Goal: Task Accomplishment & Management: Schedule a visit

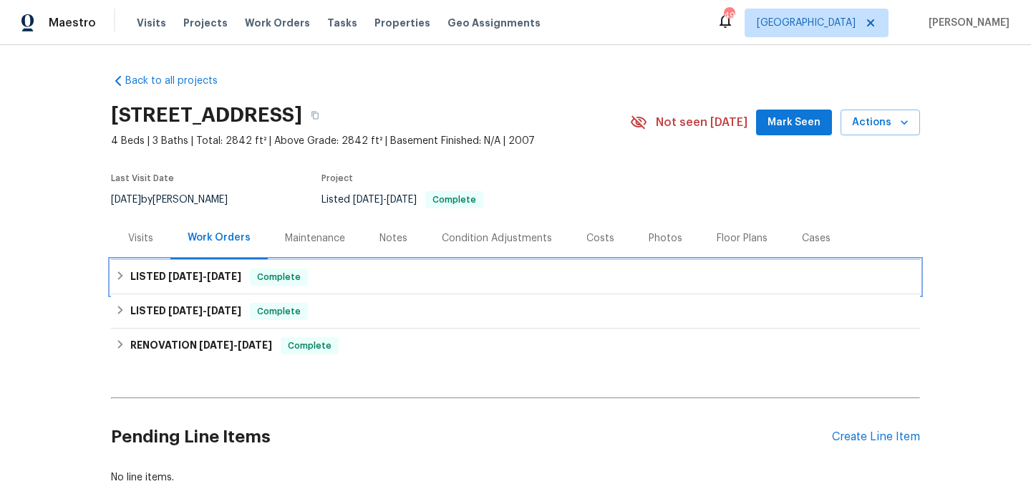
click at [345, 279] on div "LISTED 6/23/25 - 7/2/25 Complete" at bounding box center [515, 277] width 801 height 17
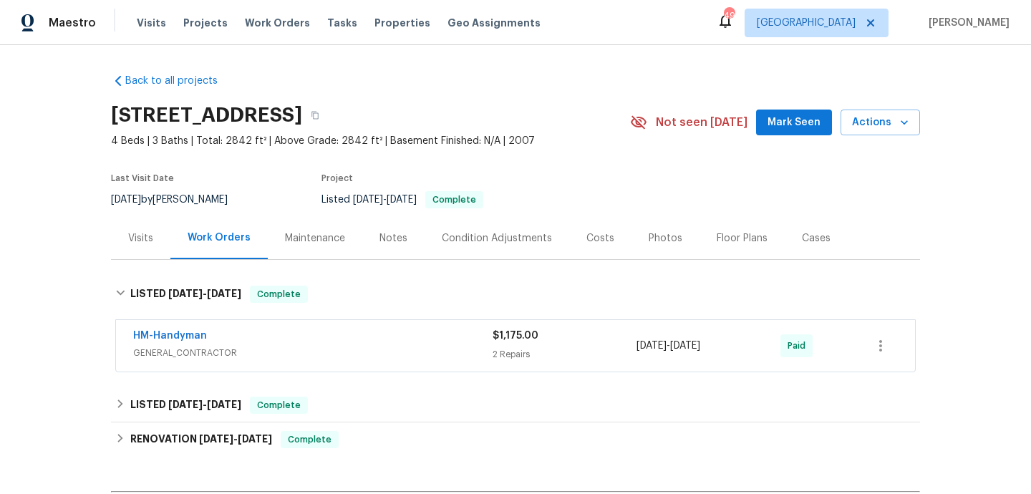
click at [371, 357] on span "GENERAL_CONTRACTOR" at bounding box center [313, 353] width 360 height 14
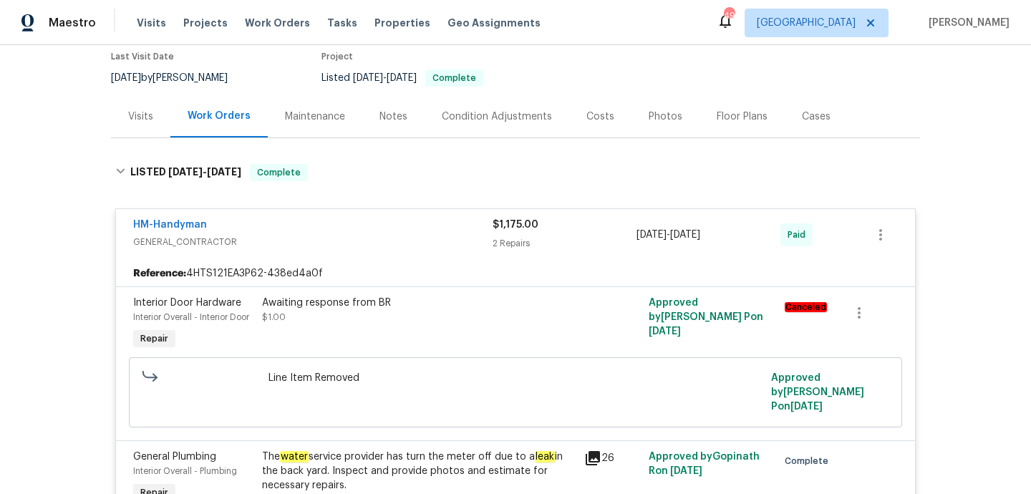
scroll to position [107, 0]
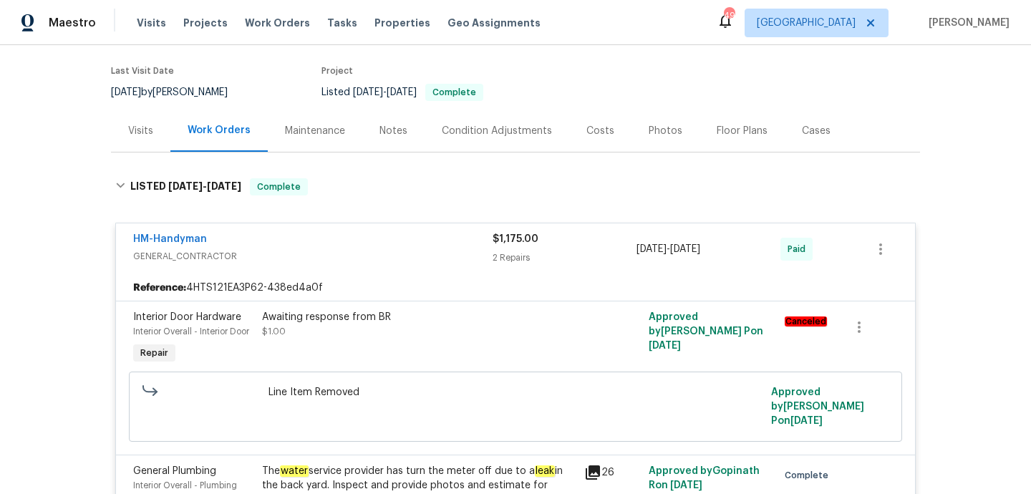
click at [143, 142] on div "Visits" at bounding box center [140, 131] width 59 height 42
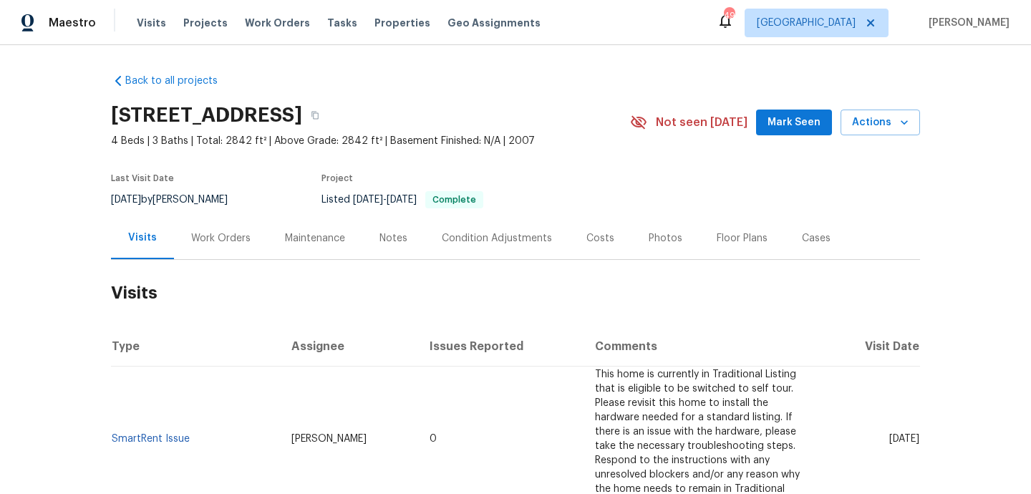
click at [223, 235] on div "Work Orders" at bounding box center [220, 238] width 59 height 14
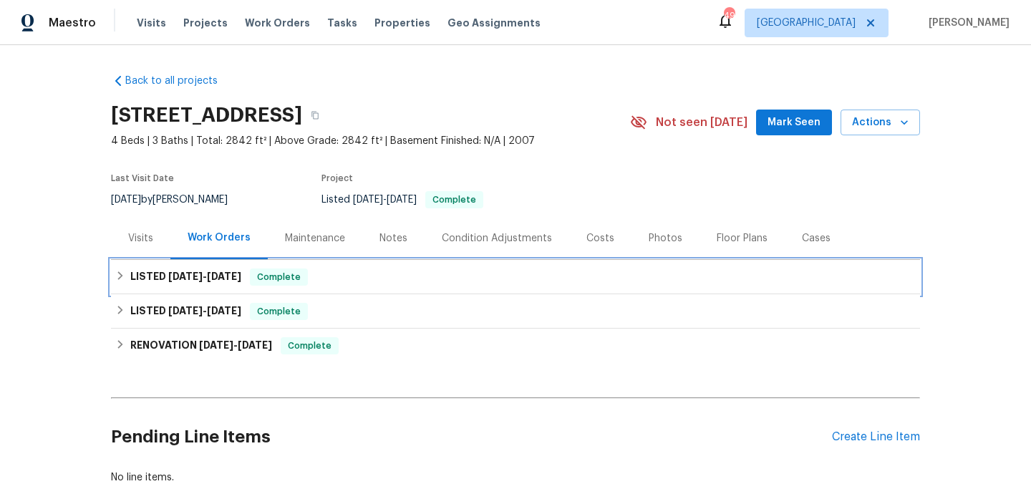
click at [385, 274] on div "LISTED 6/23/25 - 7/2/25 Complete" at bounding box center [515, 277] width 801 height 17
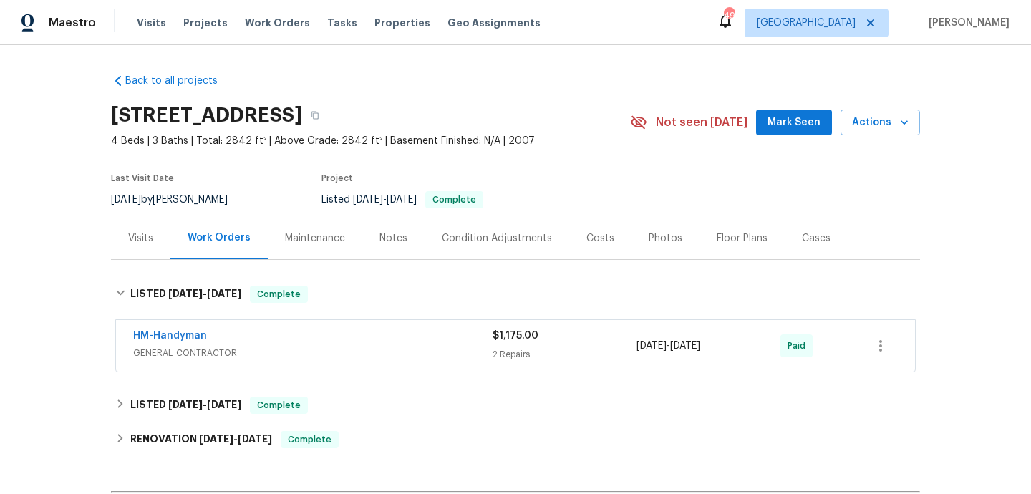
click at [404, 342] on div "HM-Handyman" at bounding box center [313, 337] width 360 height 17
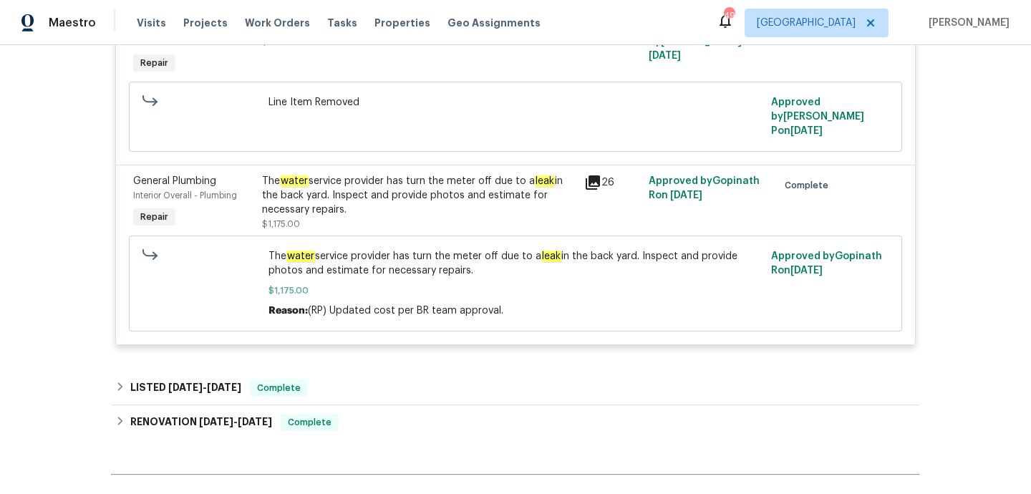
scroll to position [445, 0]
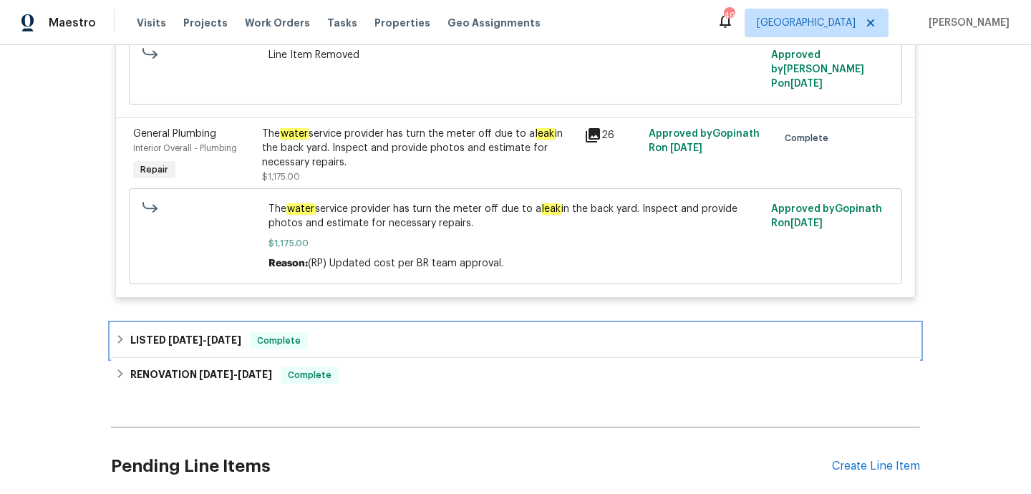
click at [398, 332] on div "LISTED 3/18/25 - 3/19/25 Complete" at bounding box center [515, 340] width 801 height 17
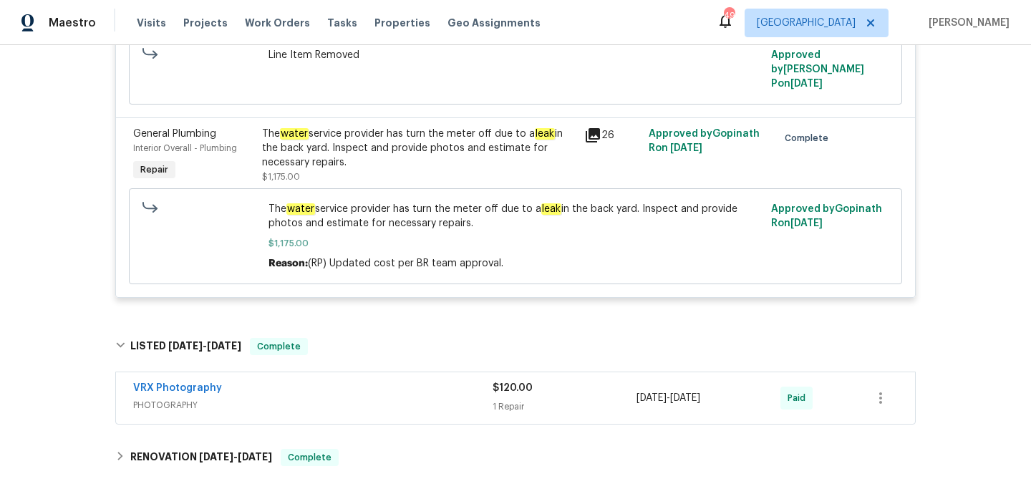
click at [400, 381] on div "VRX Photography" at bounding box center [313, 389] width 360 height 17
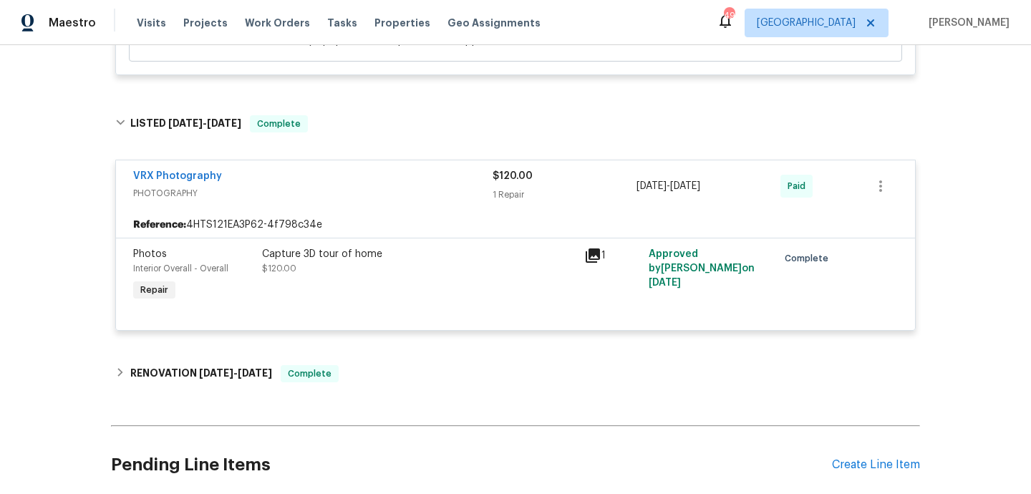
scroll to position [671, 0]
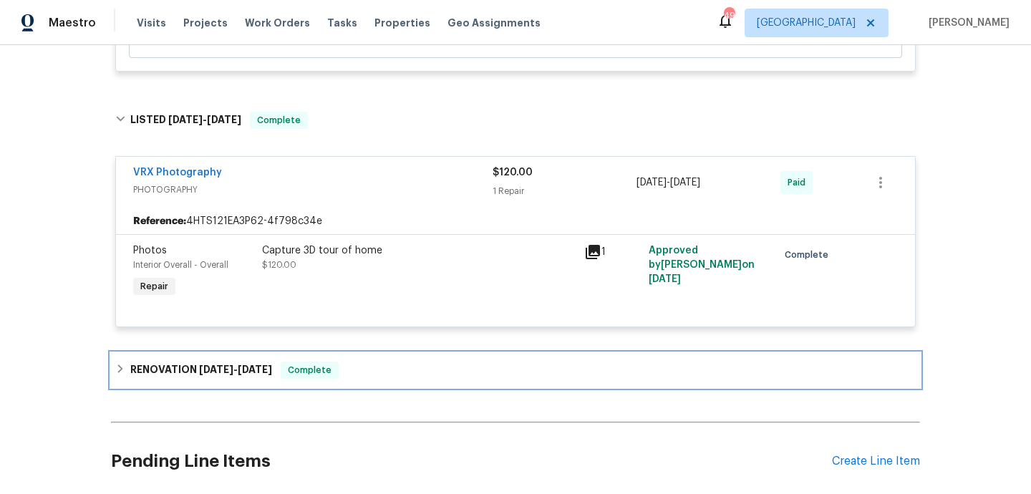
click at [399, 367] on div "RENOVATION 2/12/25 - 3/4/25 Complete" at bounding box center [515, 370] width 809 height 34
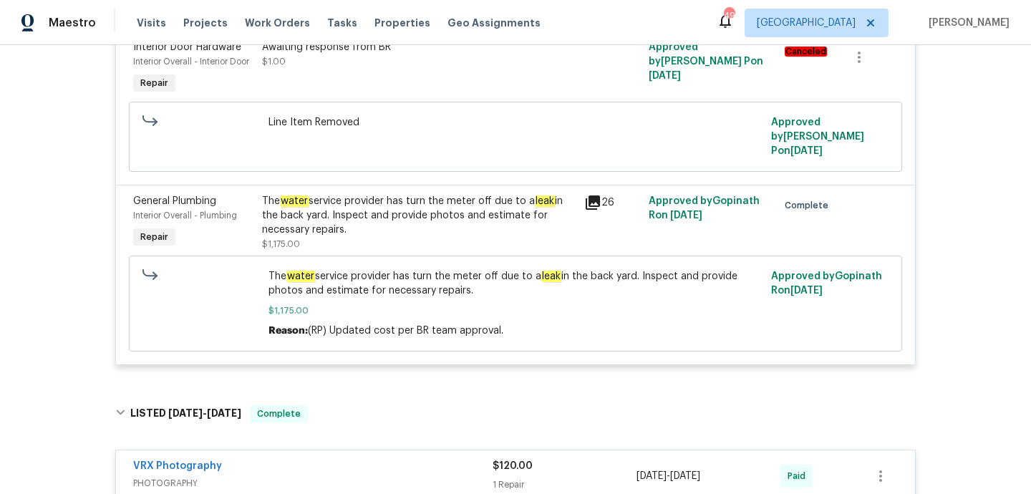
scroll to position [0, 0]
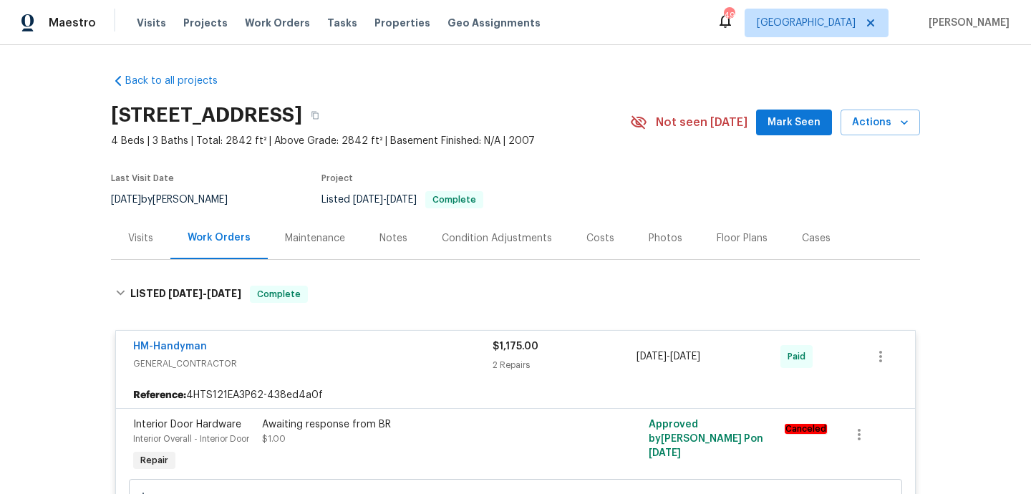
click at [146, 245] on div "Visits" at bounding box center [140, 238] width 25 height 14
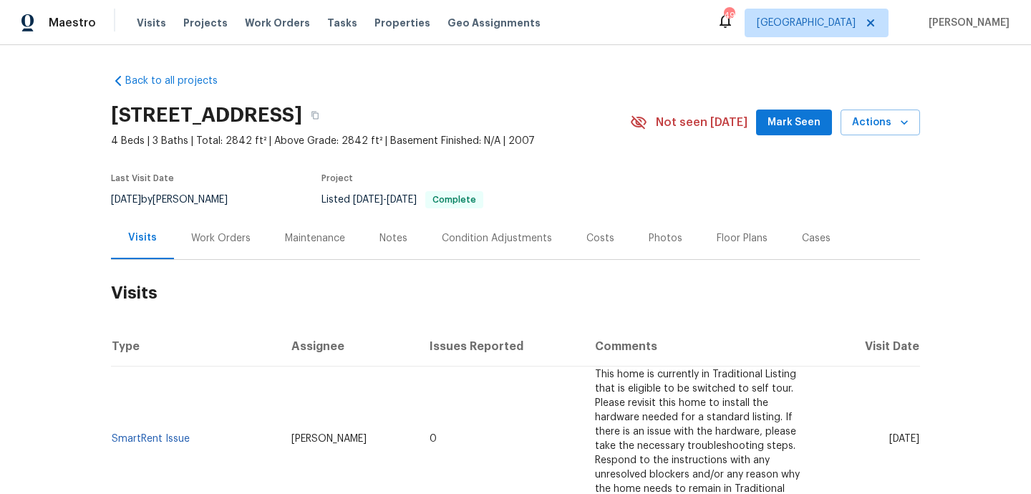
click at [223, 241] on div "Work Orders" at bounding box center [220, 238] width 59 height 14
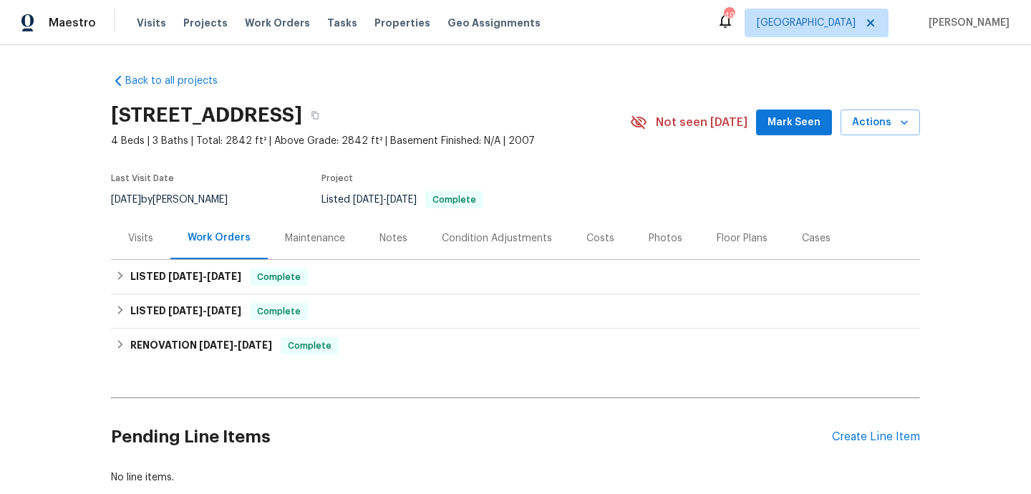
click at [380, 244] on div "Notes" at bounding box center [394, 238] width 28 height 14
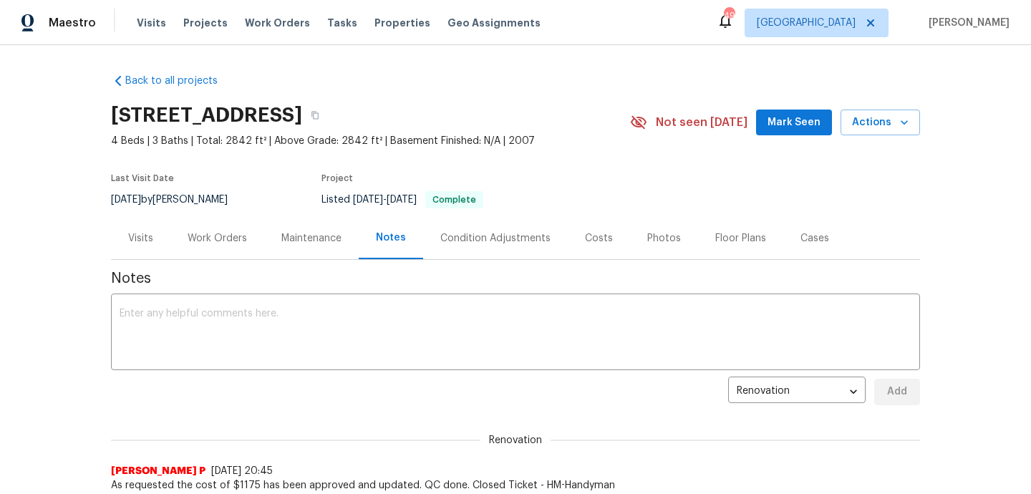
click at [225, 241] on div "Work Orders" at bounding box center [217, 238] width 59 height 14
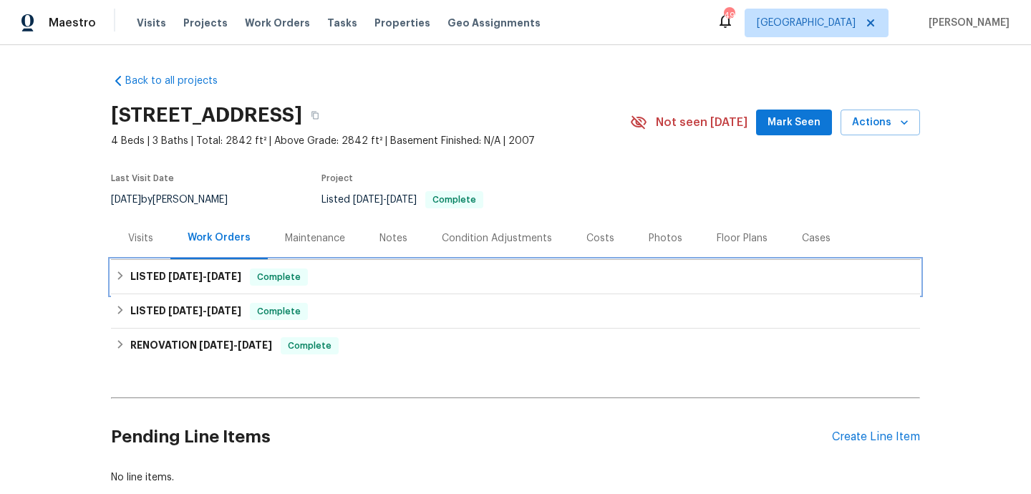
click at [354, 282] on div "LISTED 6/23/25 - 7/2/25 Complete" at bounding box center [515, 277] width 801 height 17
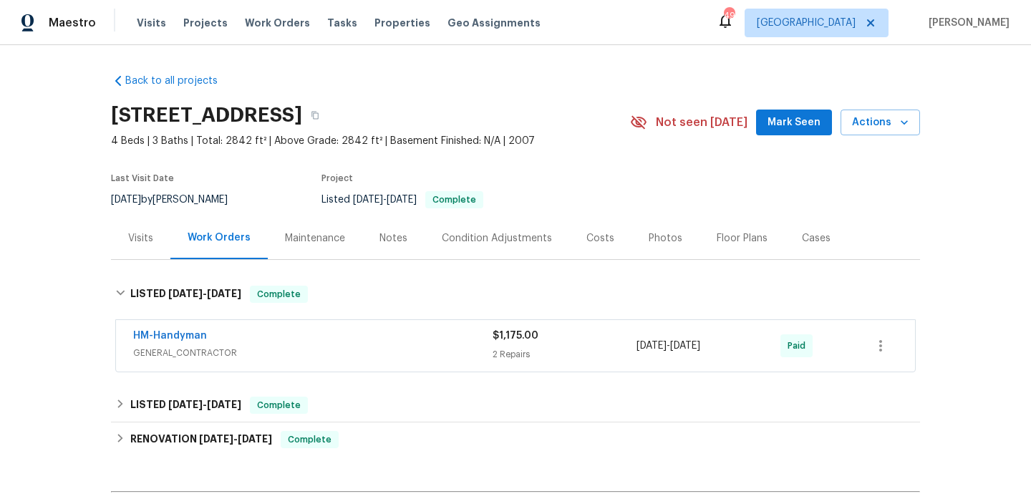
click at [388, 358] on span "GENERAL_CONTRACTOR" at bounding box center [313, 353] width 360 height 14
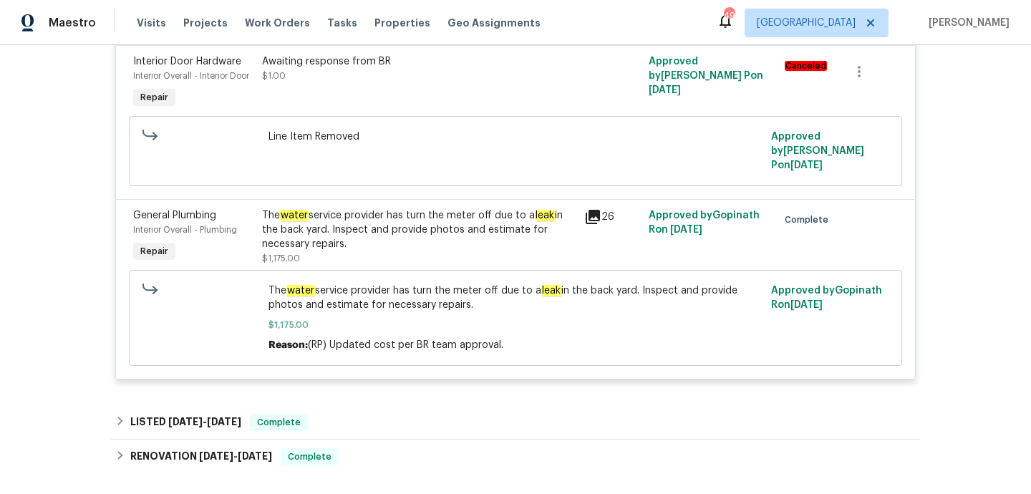
scroll to position [380, 0]
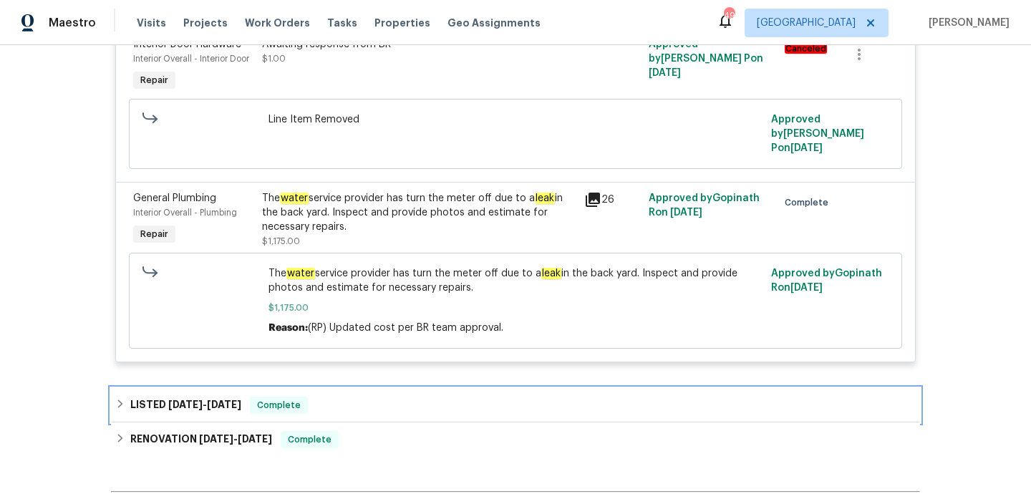
click at [388, 397] on div "LISTED 3/18/25 - 3/19/25 Complete" at bounding box center [515, 405] width 801 height 17
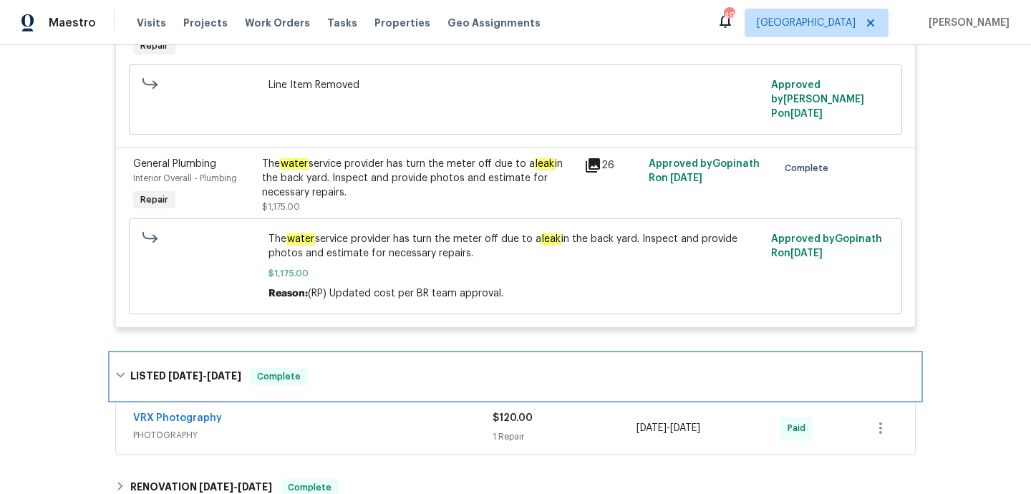
scroll to position [457, 0]
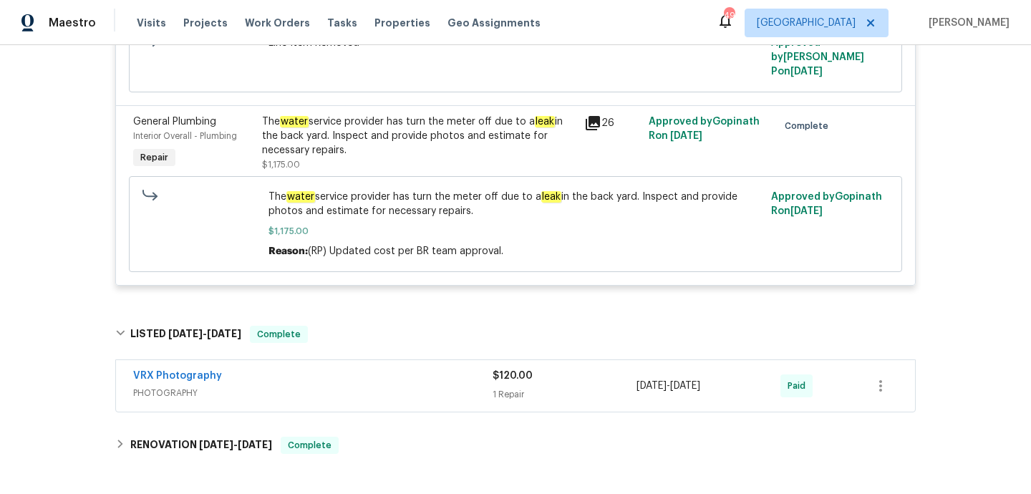
click at [388, 388] on div "VRX Photography PHOTOGRAPHY" at bounding box center [313, 386] width 360 height 34
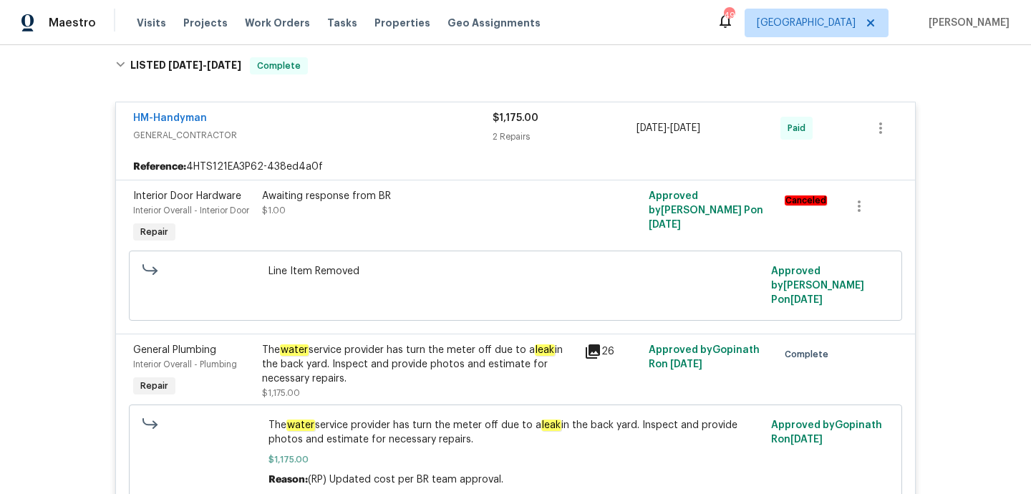
scroll to position [0, 0]
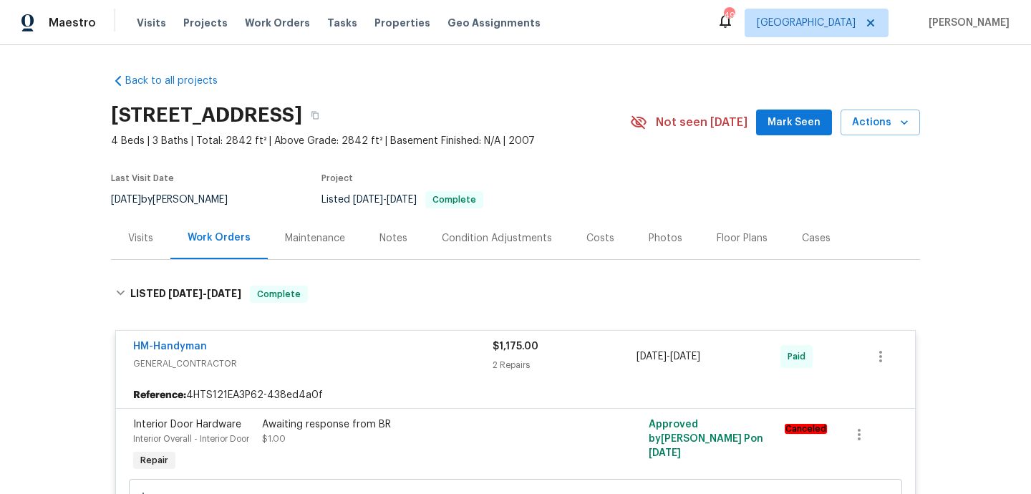
click at [380, 232] on div "Notes" at bounding box center [394, 238] width 28 height 14
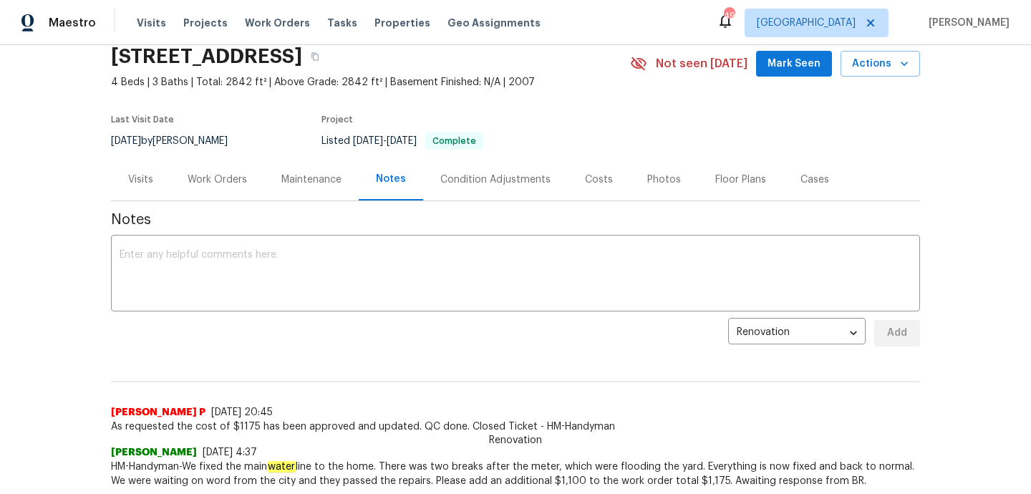
scroll to position [55, 0]
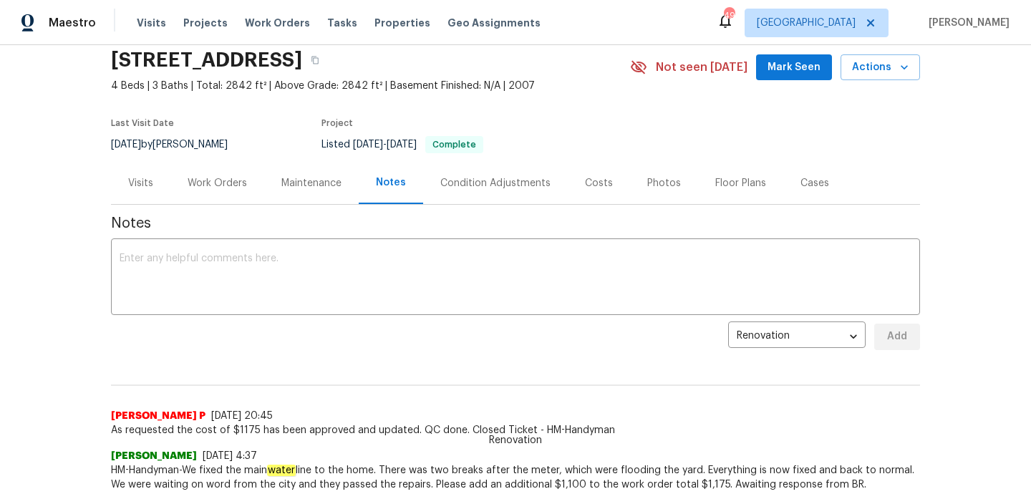
click at [235, 178] on div "Work Orders" at bounding box center [217, 183] width 59 height 14
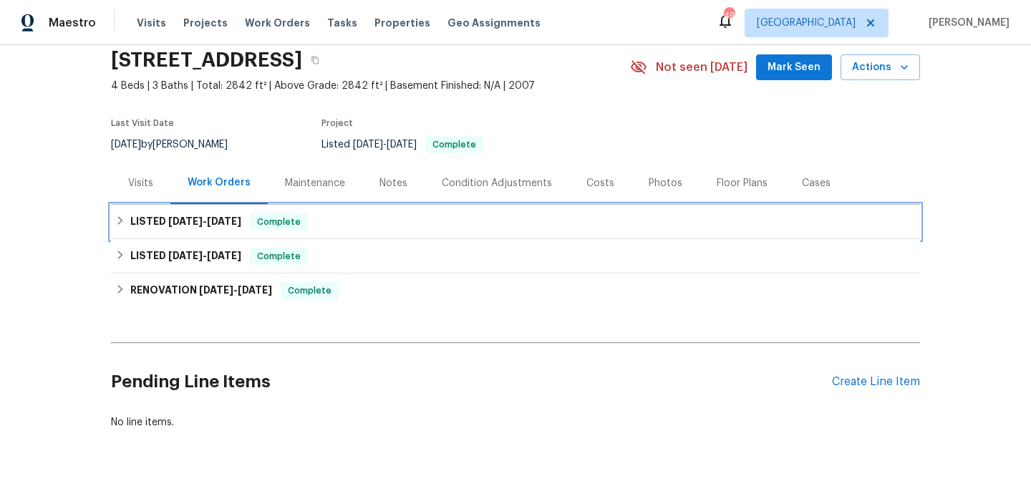
click at [336, 216] on div "LISTED 6/23/25 - 7/2/25 Complete" at bounding box center [515, 221] width 801 height 17
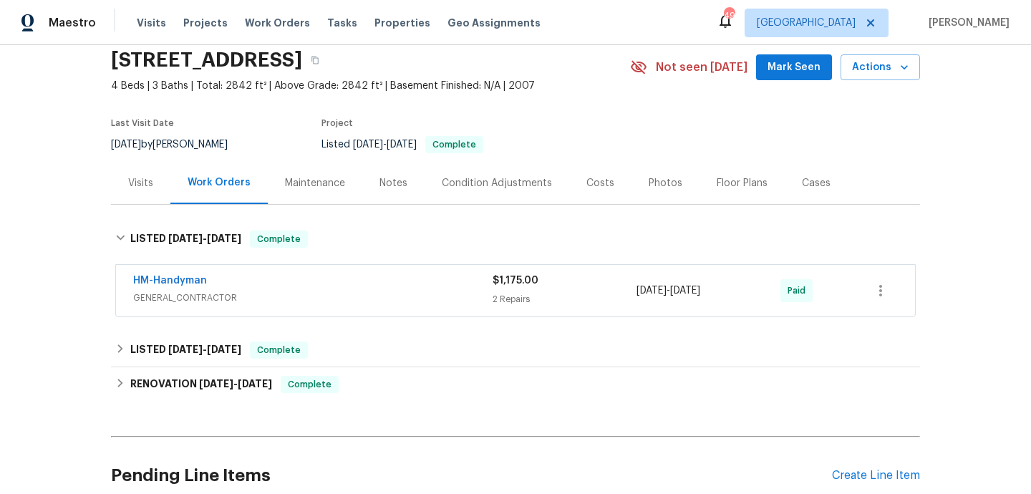
click at [354, 289] on div "HM-Handyman" at bounding box center [313, 282] width 360 height 17
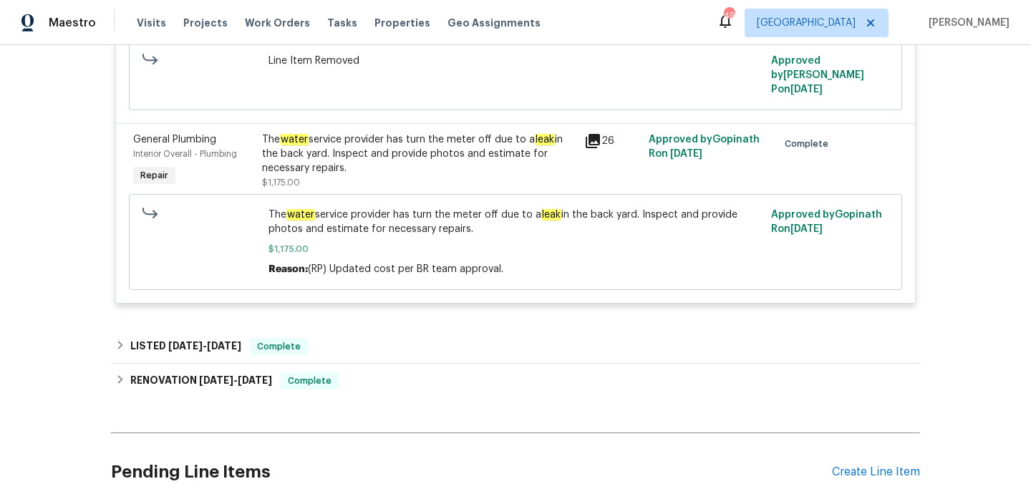
scroll to position [508, 0]
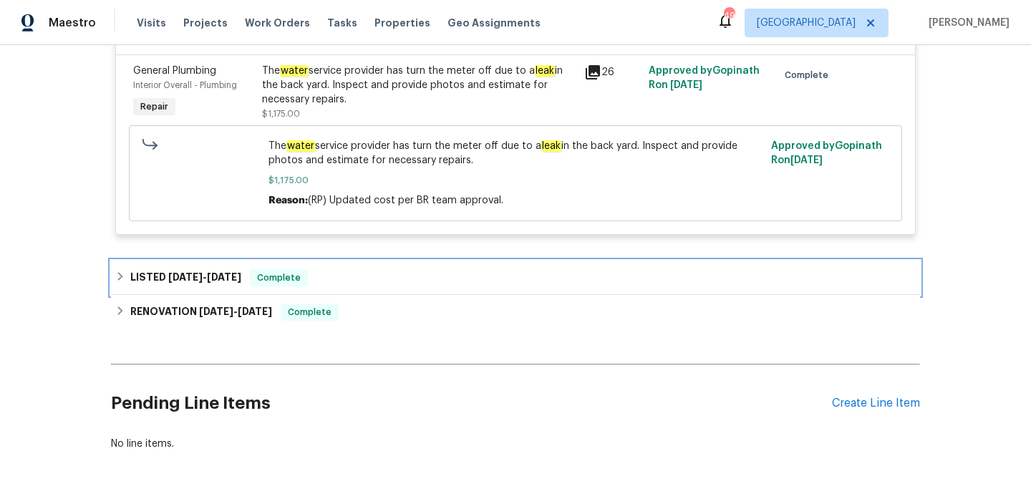
click at [363, 269] on div "LISTED 3/18/25 - 3/19/25 Complete" at bounding box center [515, 277] width 801 height 17
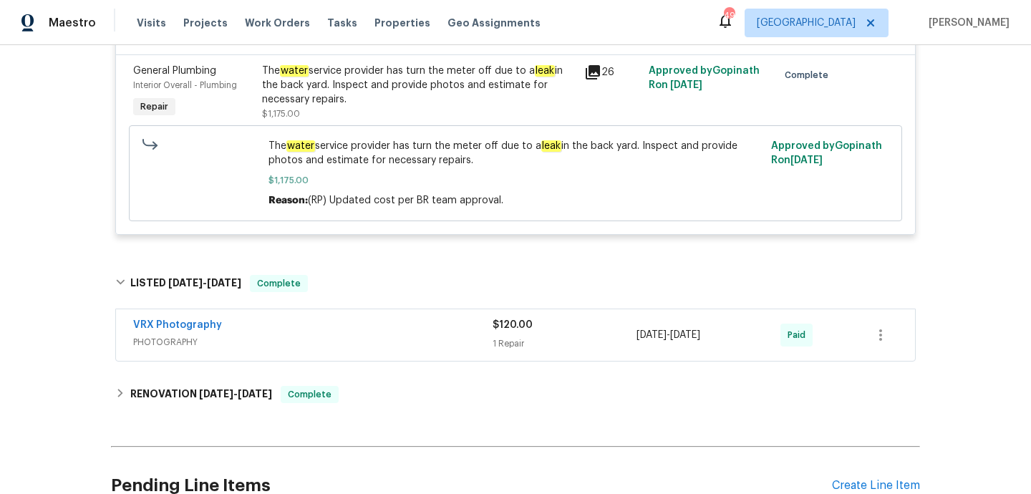
click at [365, 352] on div "Back to all projects 101 Country Hills Dr, Hendersonville, TN 37075 4 Beds | 3 …" at bounding box center [515, 49] width 809 height 991
click at [367, 338] on div "VRX Photography PHOTOGRAPHY" at bounding box center [313, 335] width 360 height 34
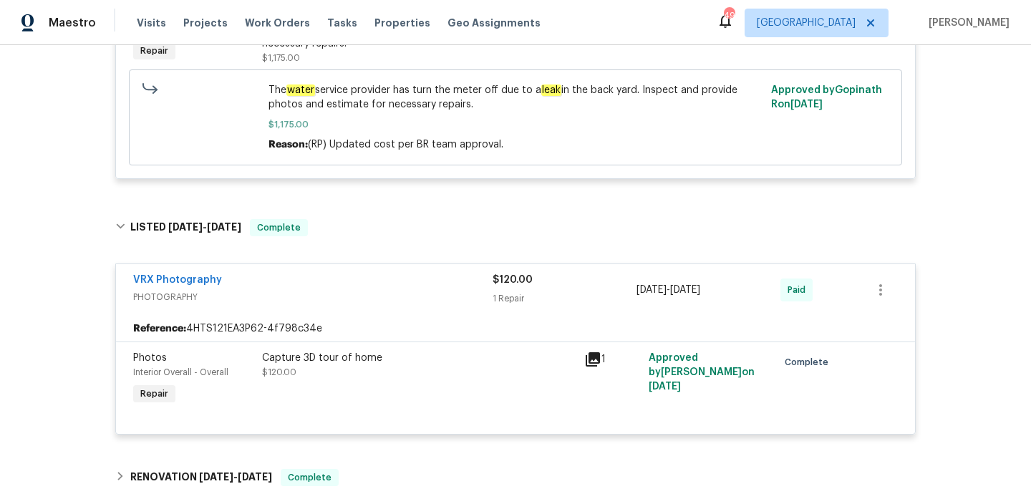
scroll to position [725, 0]
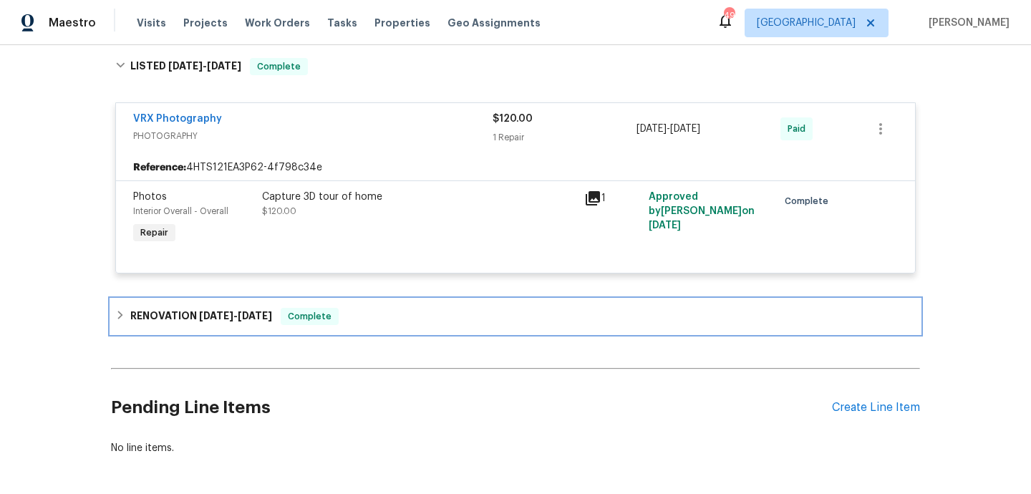
click at [385, 309] on div "RENOVATION 2/12/25 - 3/4/25 Complete" at bounding box center [515, 316] width 801 height 17
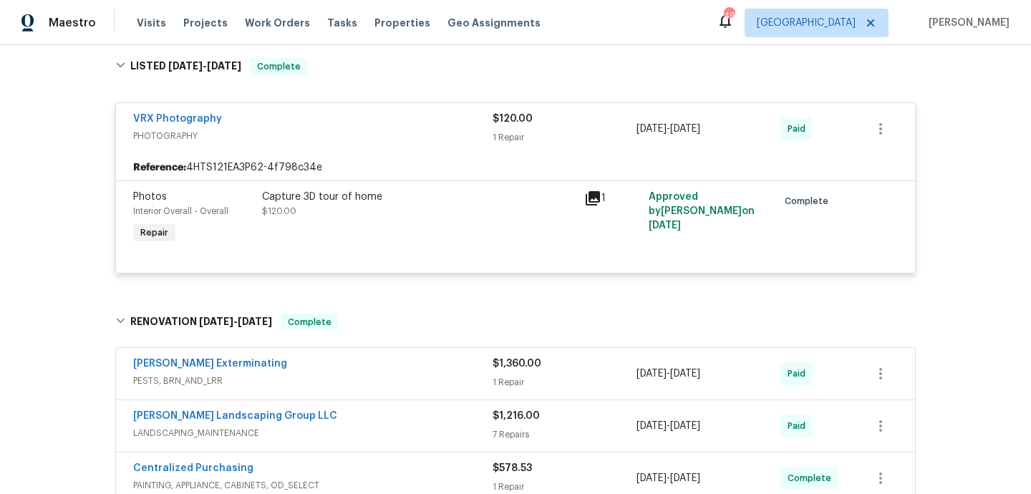
click at [398, 357] on div "Belle Meade Exterminating" at bounding box center [313, 365] width 360 height 17
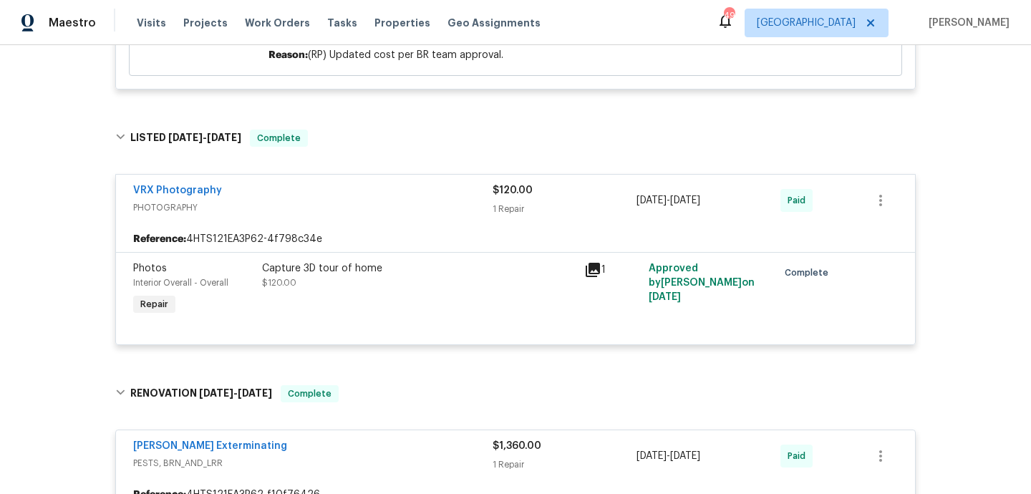
scroll to position [0, 0]
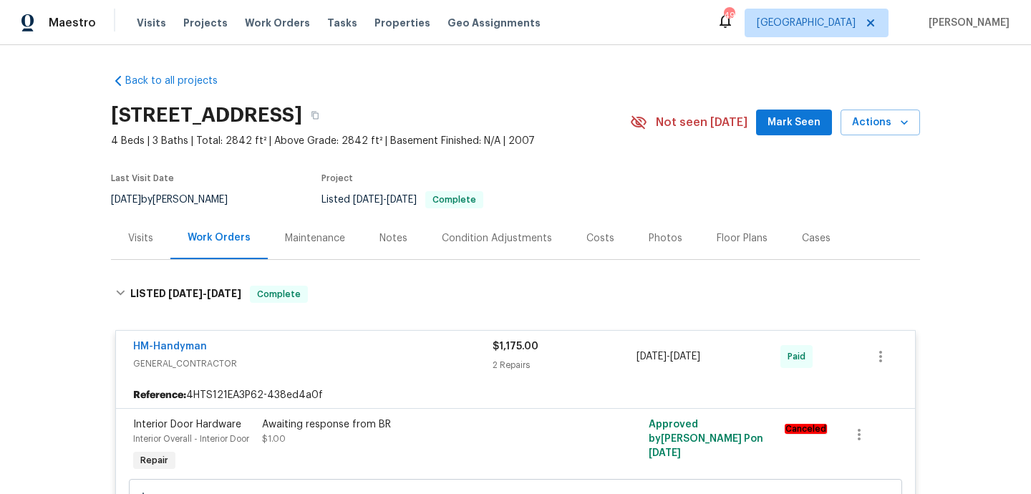
click at [147, 235] on div "Visits" at bounding box center [140, 238] width 25 height 14
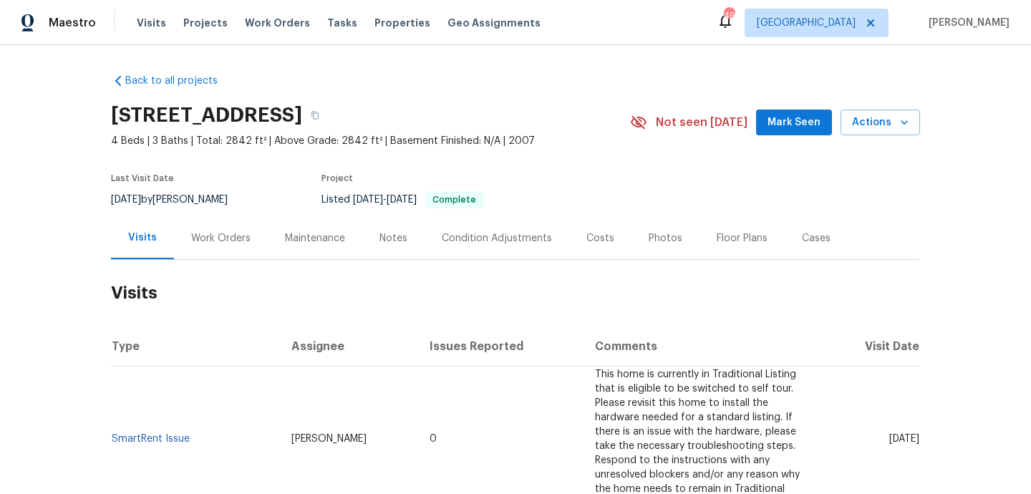
click at [370, 252] on div "Notes" at bounding box center [393, 238] width 62 height 42
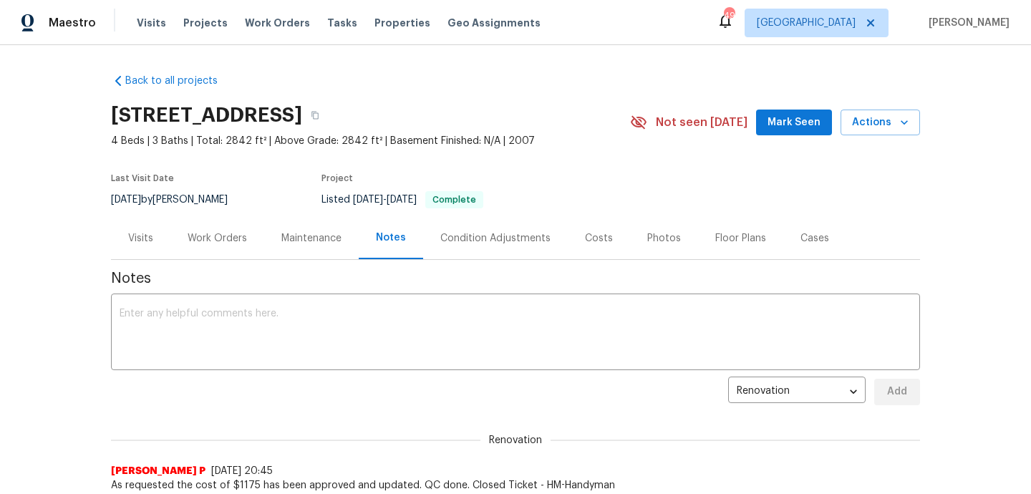
click at [233, 240] on div "Work Orders" at bounding box center [217, 238] width 59 height 14
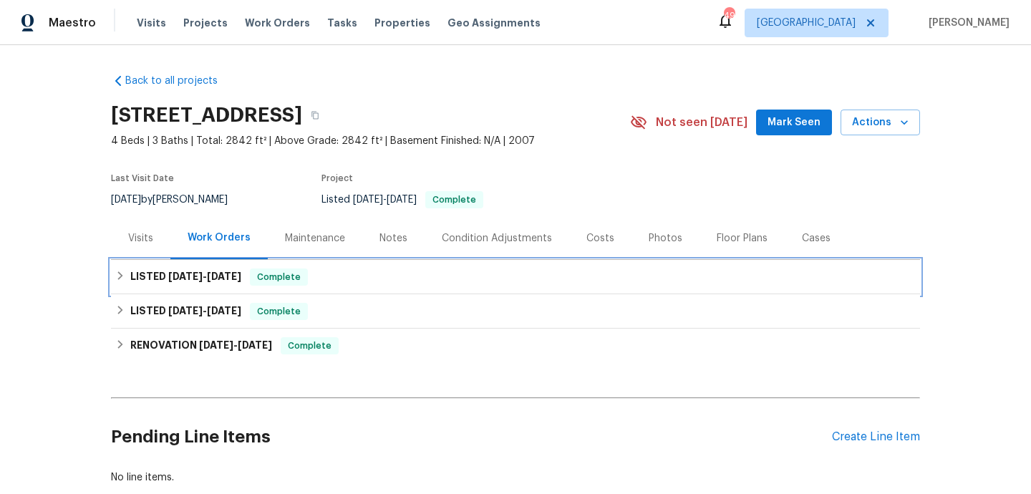
click at [309, 272] on div "LISTED 6/23/25 - 7/2/25 Complete" at bounding box center [515, 277] width 801 height 17
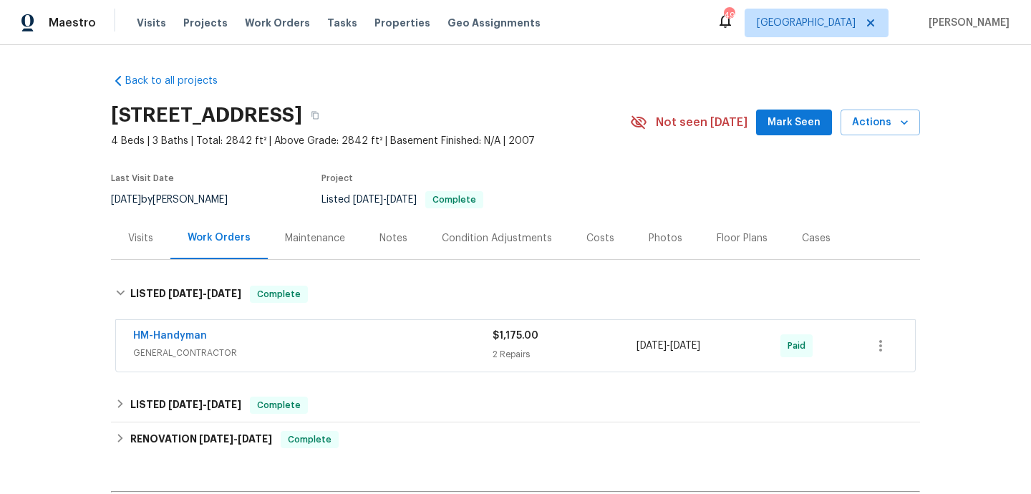
click at [362, 324] on div "HM-Handyman GENERAL_CONTRACTOR $1,175.00 2 Repairs 6/27/2025 - 7/2/2025 Paid" at bounding box center [515, 346] width 799 height 52
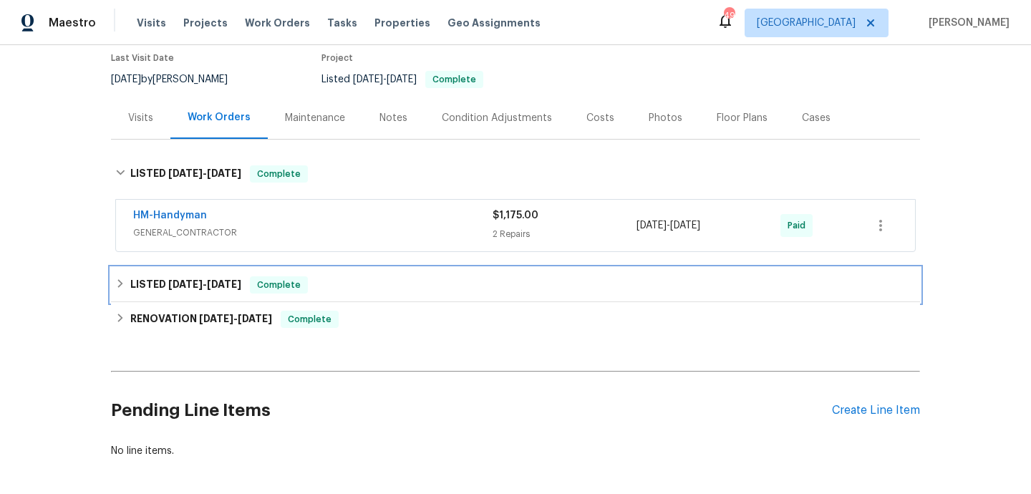
click at [332, 294] on div "LISTED 3/18/25 - 3/19/25 Complete" at bounding box center [515, 285] width 809 height 34
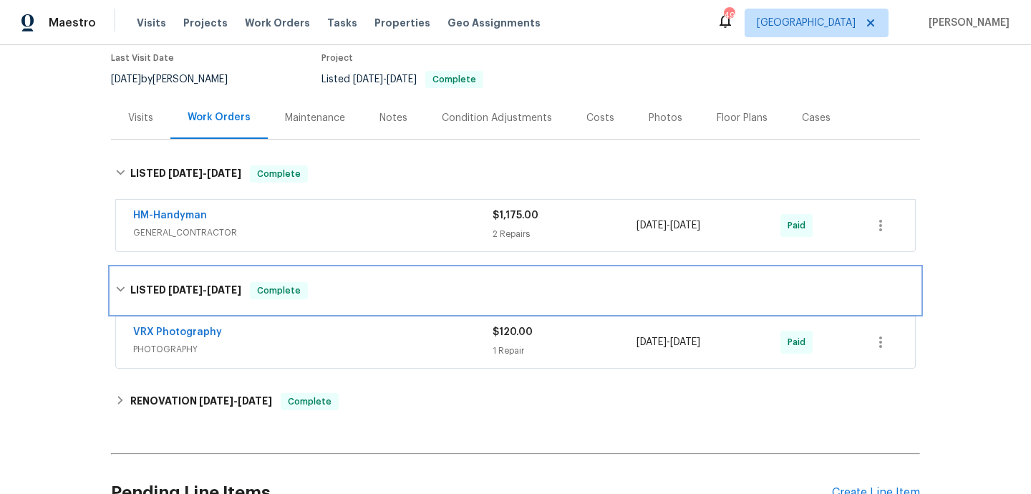
click at [336, 287] on div "LISTED 3/18/25 - 3/19/25 Complete" at bounding box center [515, 290] width 801 height 17
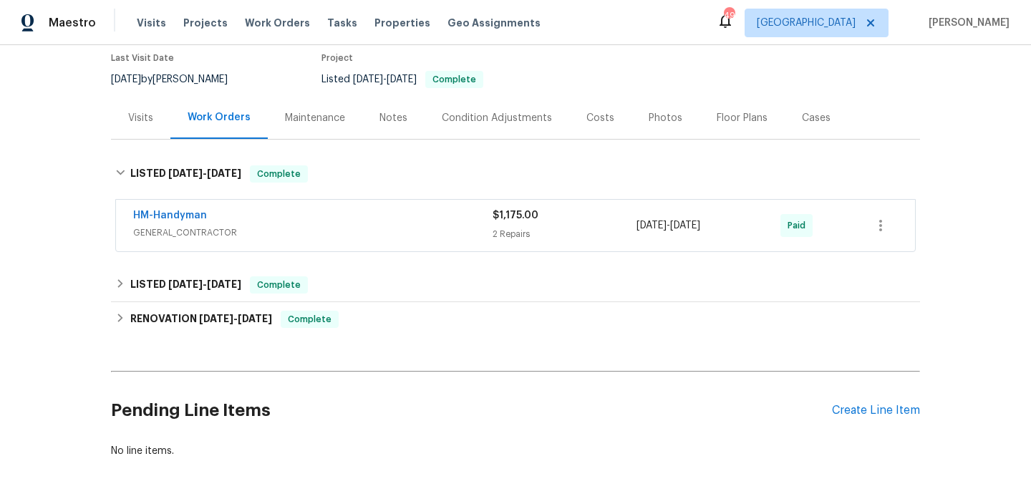
click at [376, 231] on span "GENERAL_CONTRACTOR" at bounding box center [313, 233] width 360 height 14
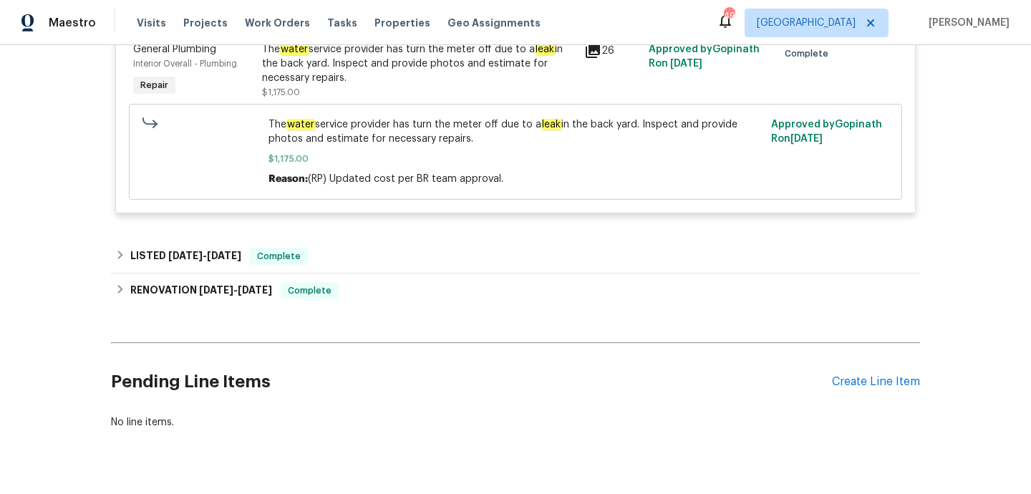
scroll to position [549, 0]
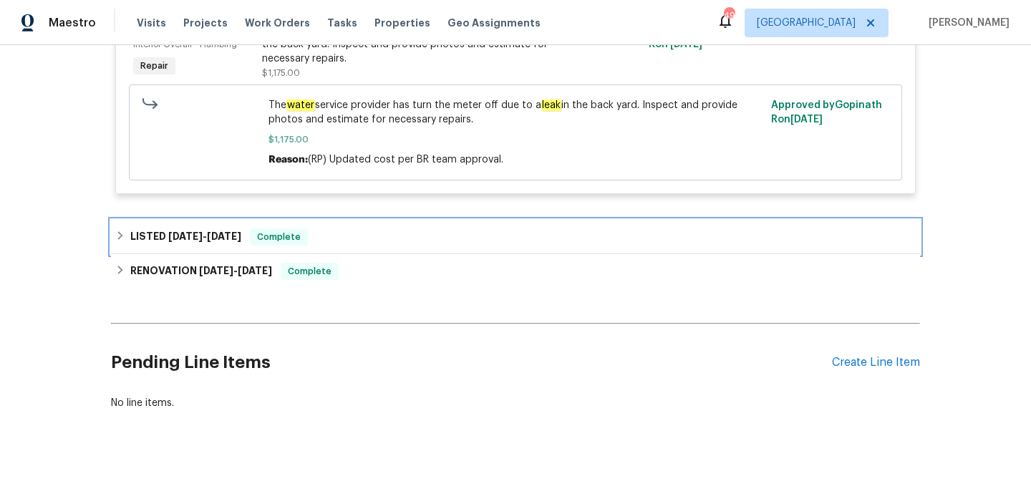
click at [364, 229] on div "LISTED 3/18/25 - 3/19/25 Complete" at bounding box center [515, 237] width 801 height 17
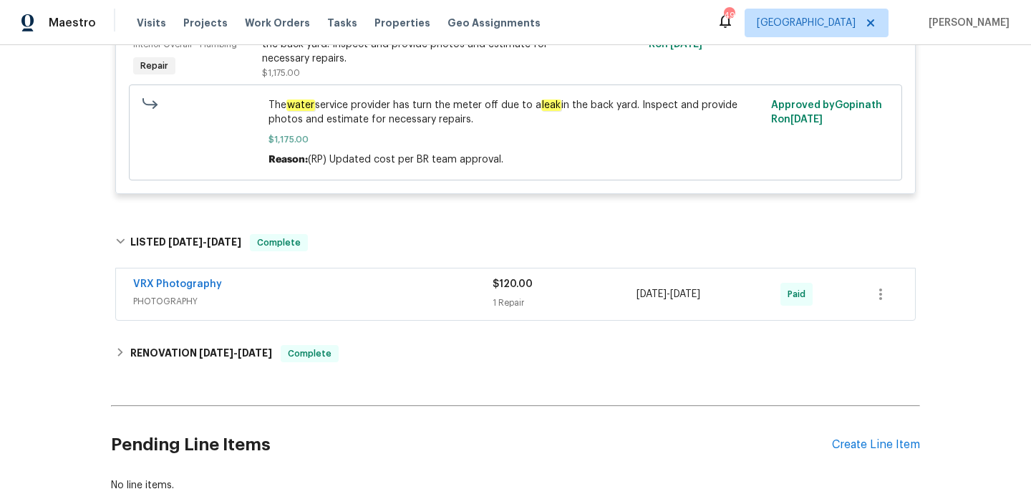
click at [383, 317] on div "Back to all projects 101 Country Hills Dr, Hendersonville, TN 37075 4 Beds | 3 …" at bounding box center [515, 9] width 809 height 991
click at [383, 294] on span "PHOTOGRAPHY" at bounding box center [313, 301] width 360 height 14
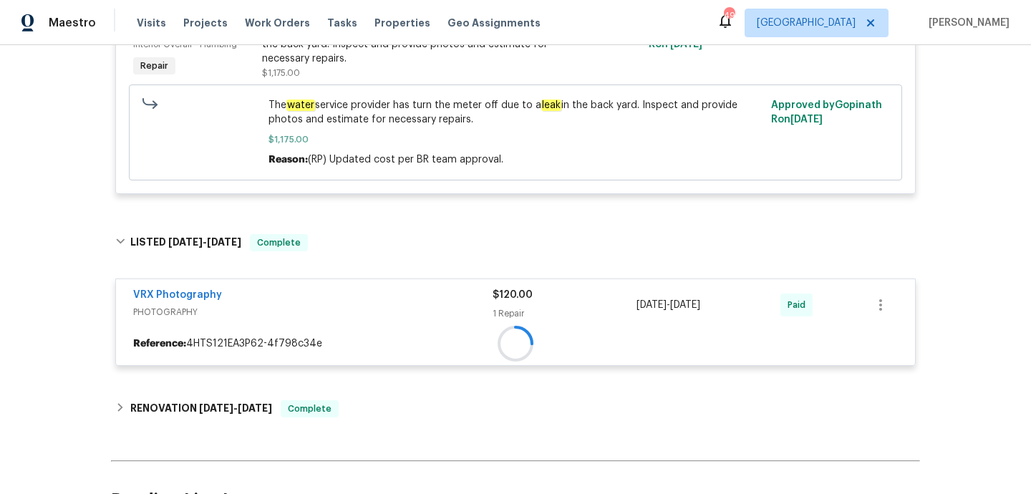
scroll to position [673, 0]
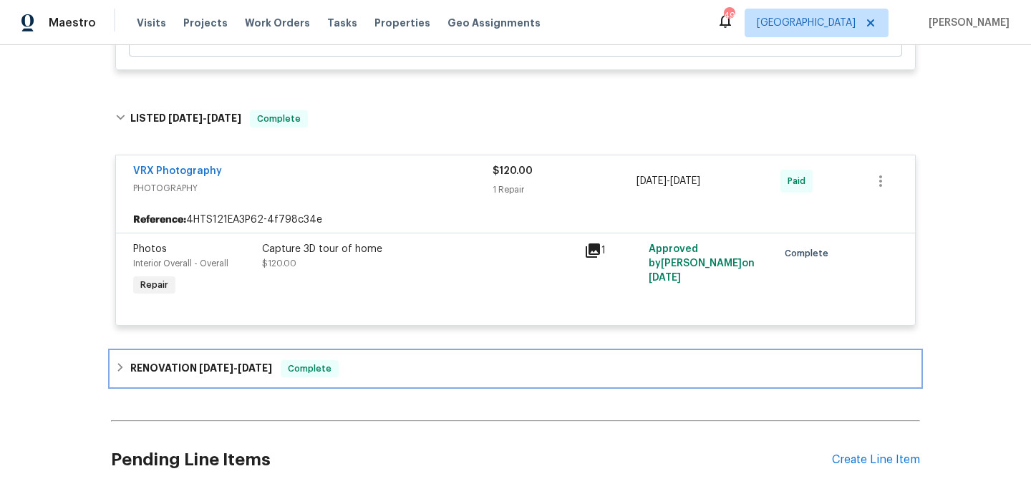
click at [387, 360] on div "RENOVATION 2/12/25 - 3/4/25 Complete" at bounding box center [515, 368] width 801 height 17
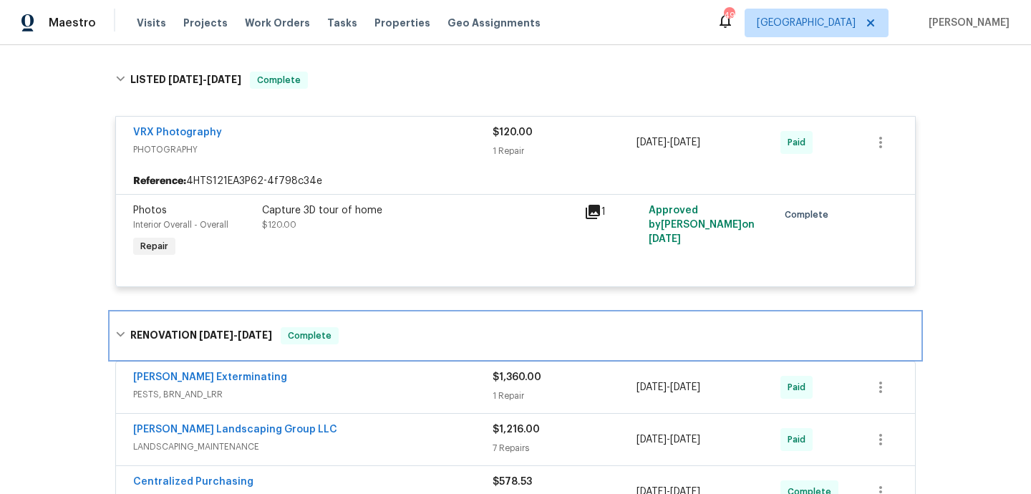
scroll to position [729, 0]
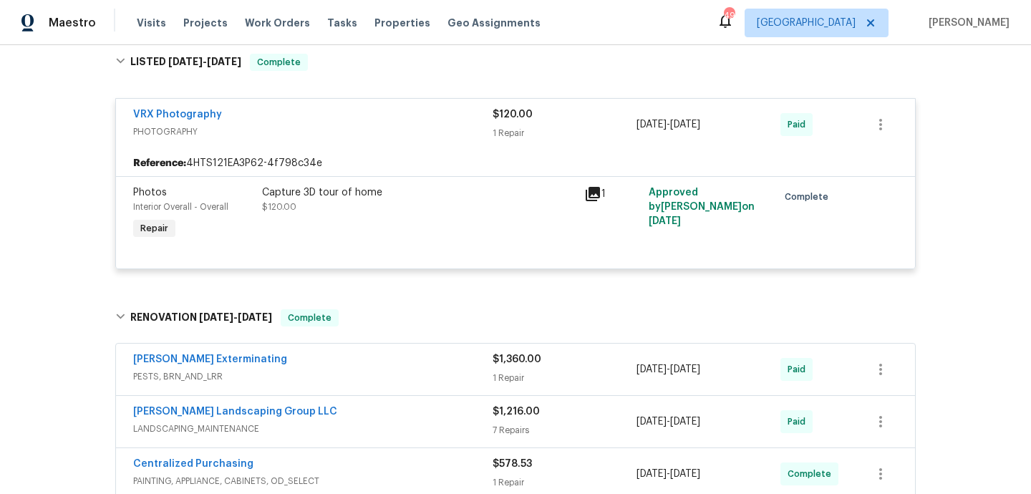
click at [387, 352] on div "Belle Meade Exterminating" at bounding box center [313, 360] width 360 height 17
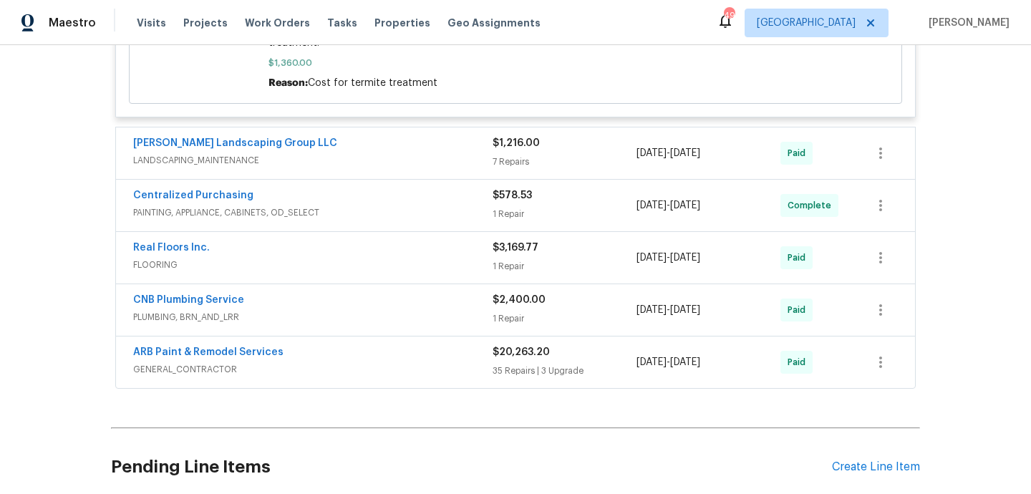
scroll to position [1250, 0]
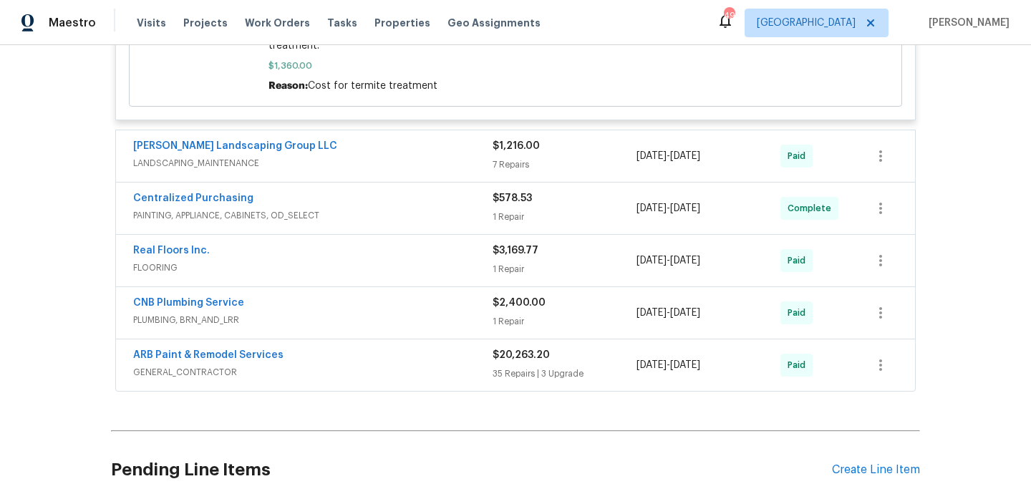
click at [381, 156] on span "LANDSCAPING_MAINTENANCE" at bounding box center [313, 163] width 360 height 14
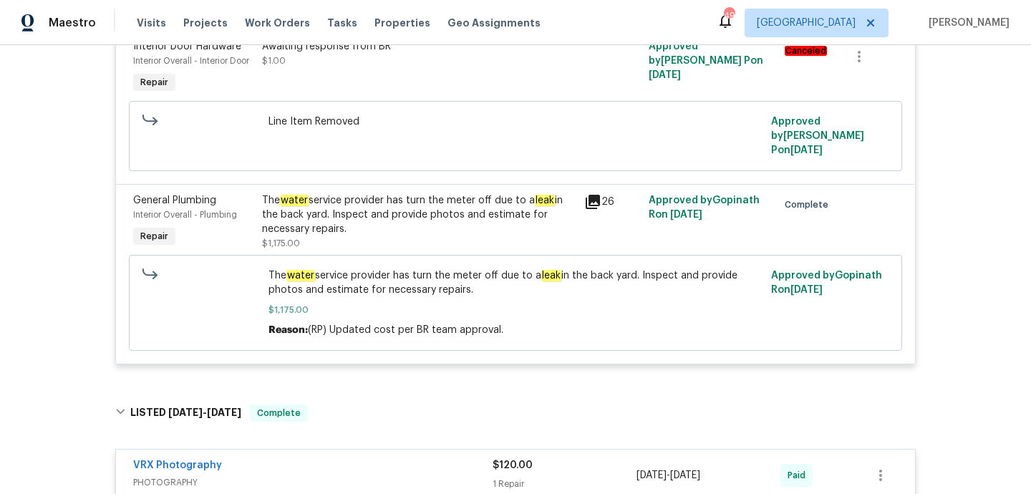
scroll to position [0, 0]
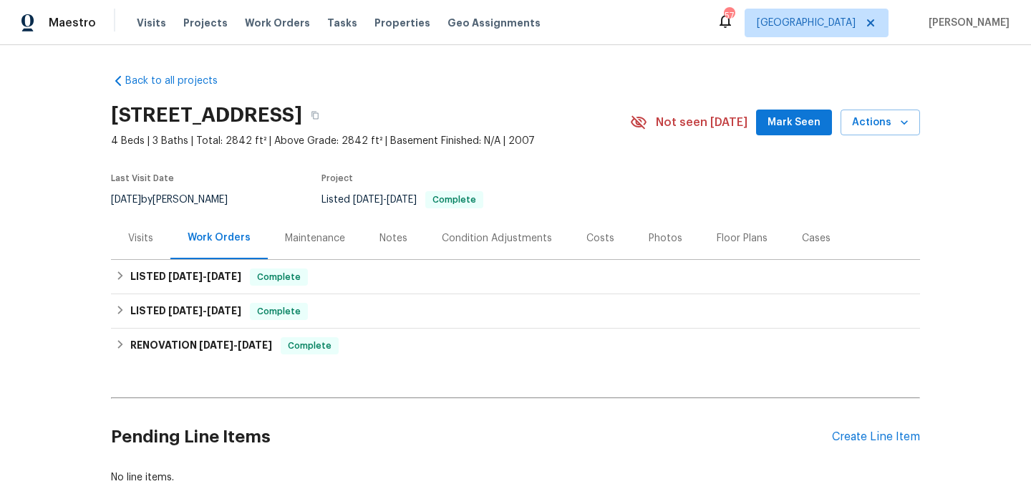
click at [148, 243] on div "Visits" at bounding box center [140, 238] width 25 height 14
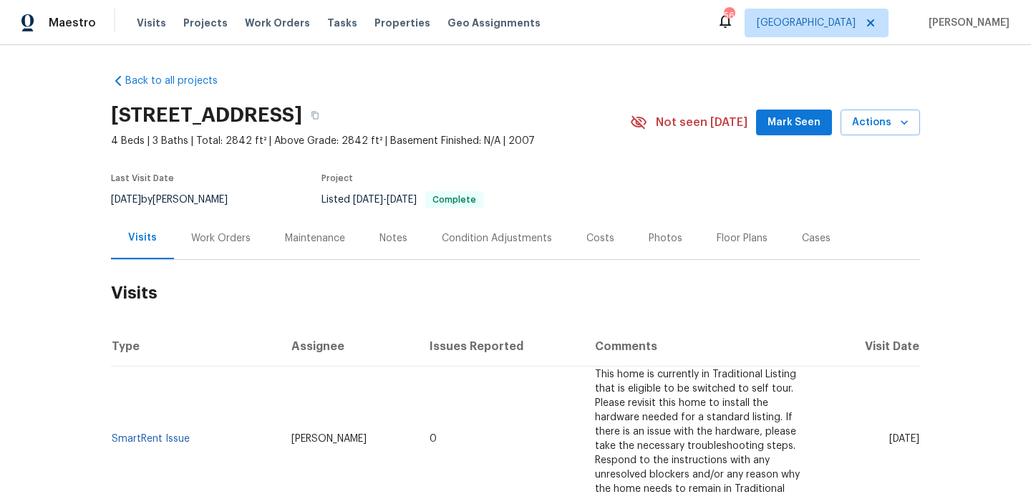
click at [869, 136] on div "101 Country Hills Dr, Hendersonville, TN 37075 4 Beds | 3 Baths | Total: 2842 f…" at bounding box center [515, 123] width 809 height 52
click at [866, 118] on span "Actions" at bounding box center [880, 123] width 57 height 18
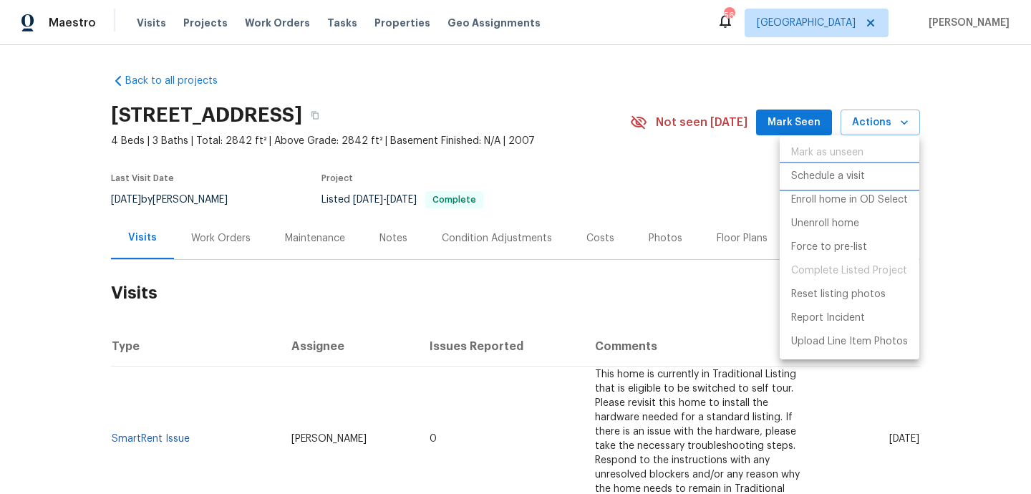
click at [845, 179] on p "Schedule a visit" at bounding box center [829, 176] width 74 height 15
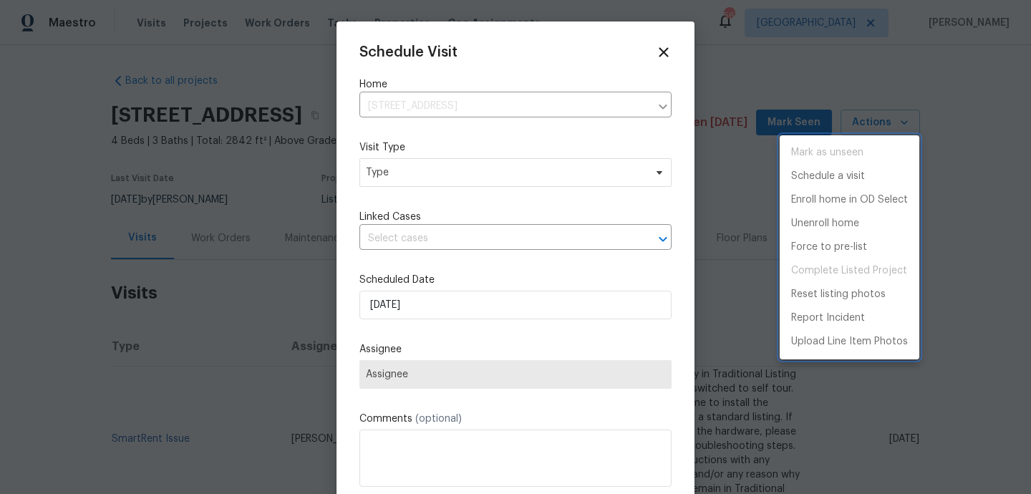
click at [449, 171] on div at bounding box center [515, 247] width 1031 height 494
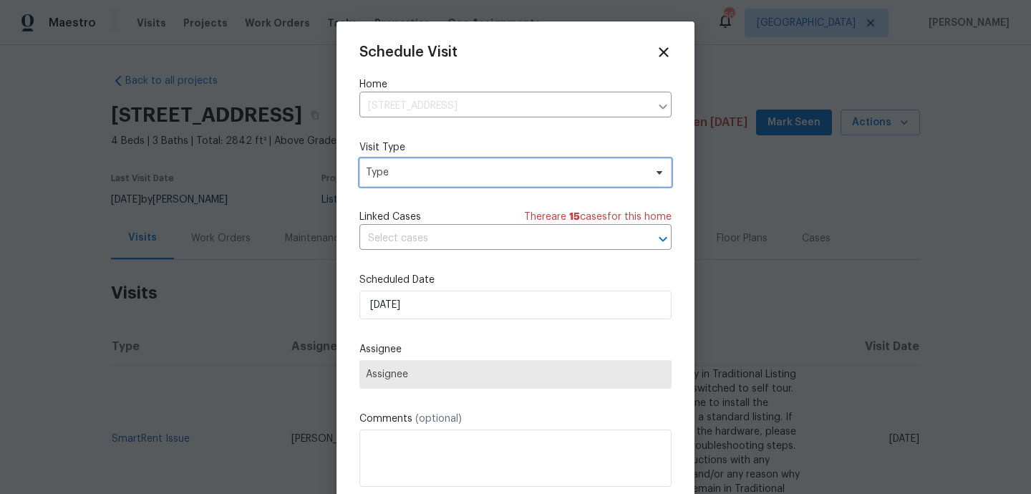
click at [446, 171] on span "Type" at bounding box center [505, 172] width 279 height 14
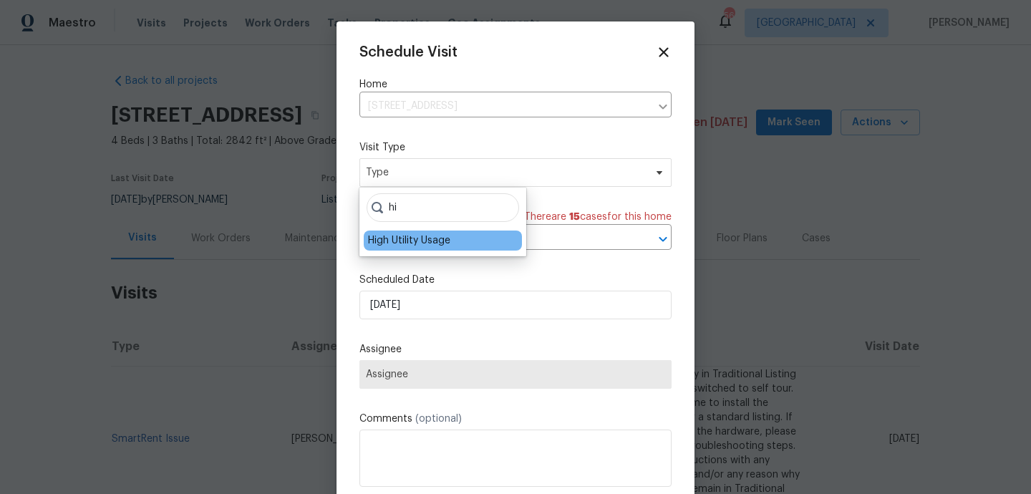
type input "hi"
click at [401, 239] on div "High Utility Usage" at bounding box center [409, 241] width 82 height 14
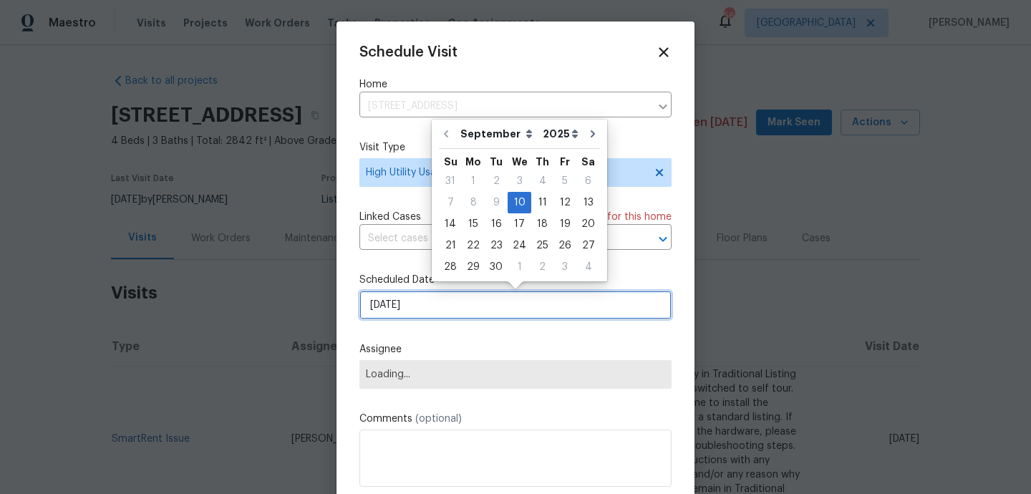
click at [421, 300] on input "10/09/2025" at bounding box center [516, 305] width 312 height 29
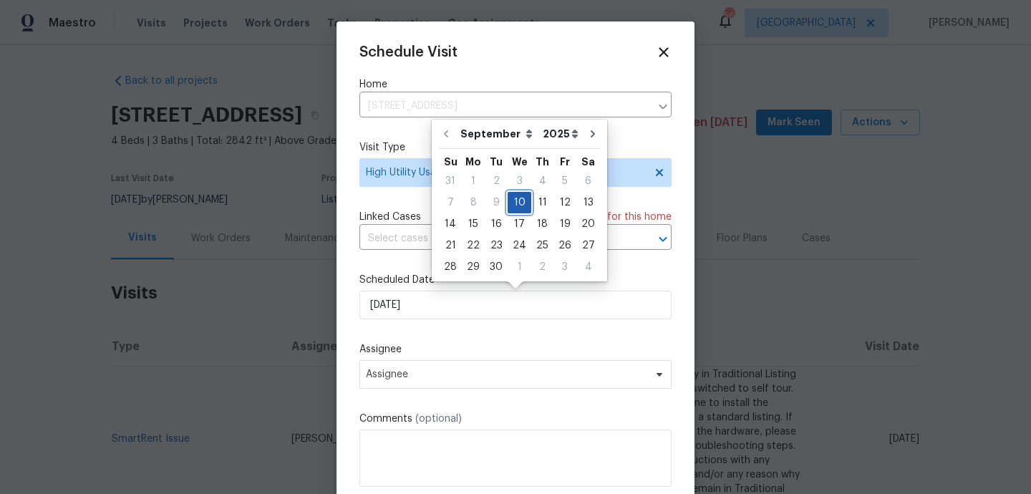
click at [518, 202] on div "10" at bounding box center [520, 203] width 24 height 20
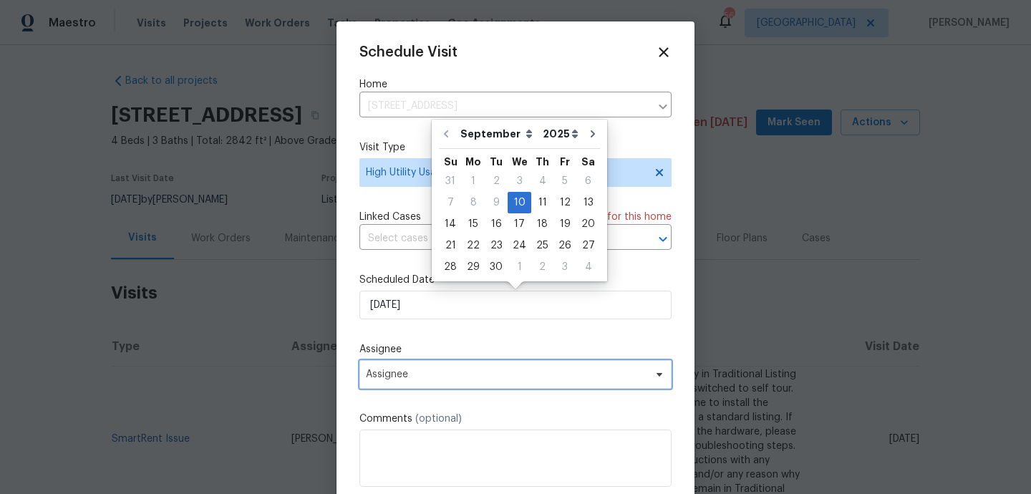
click at [419, 380] on span "Assignee" at bounding box center [506, 374] width 281 height 11
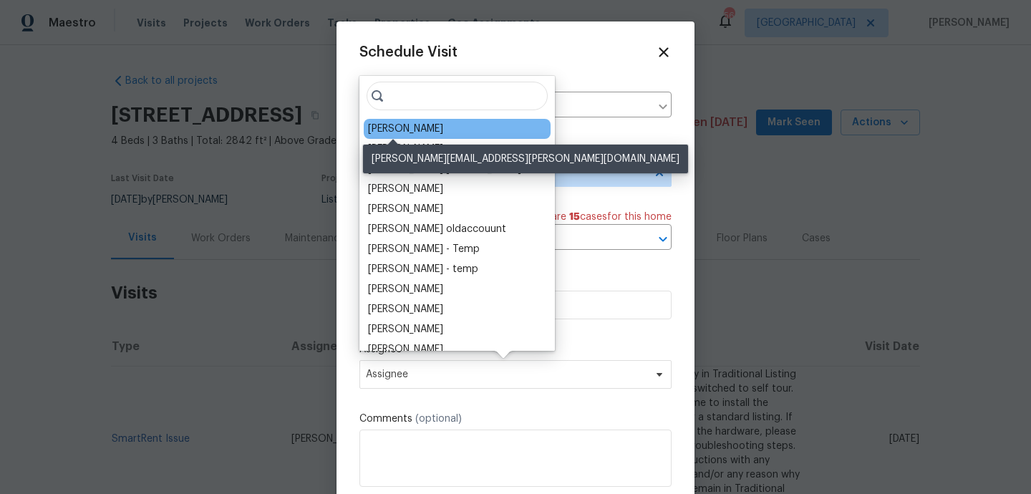
click at [412, 127] on div "Eric Ovalle" at bounding box center [405, 129] width 75 height 14
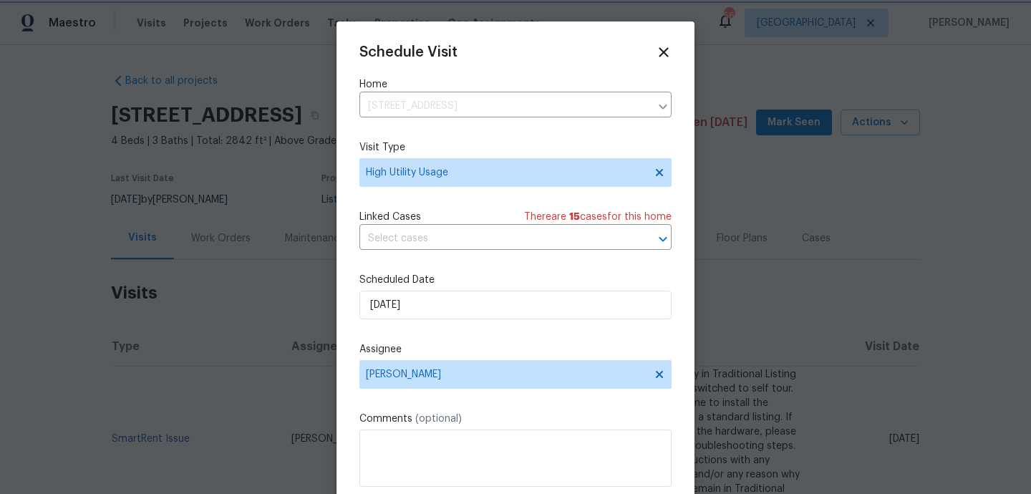
scroll to position [26, 0]
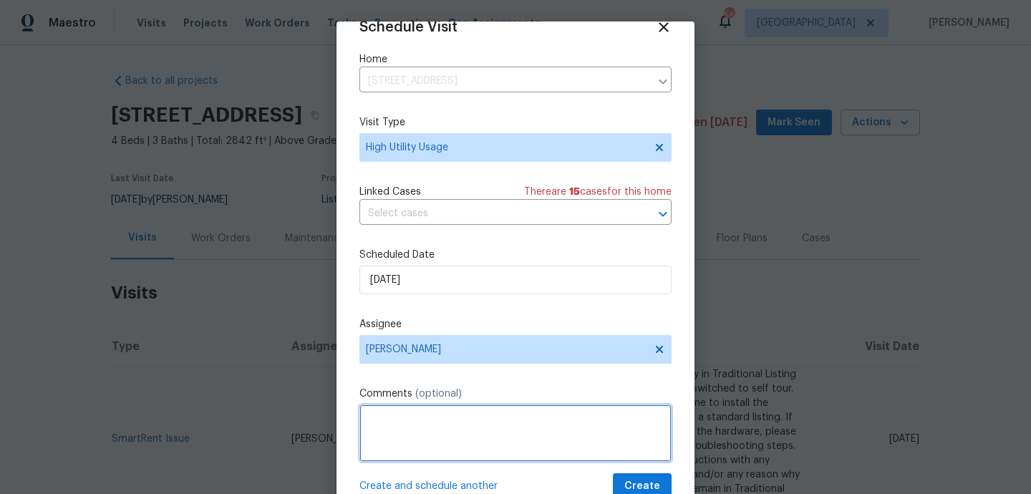
click at [395, 436] on textarea at bounding box center [516, 433] width 312 height 57
paste textarea "Hi team, we received a high usage of Water alerts from a utility company for th…"
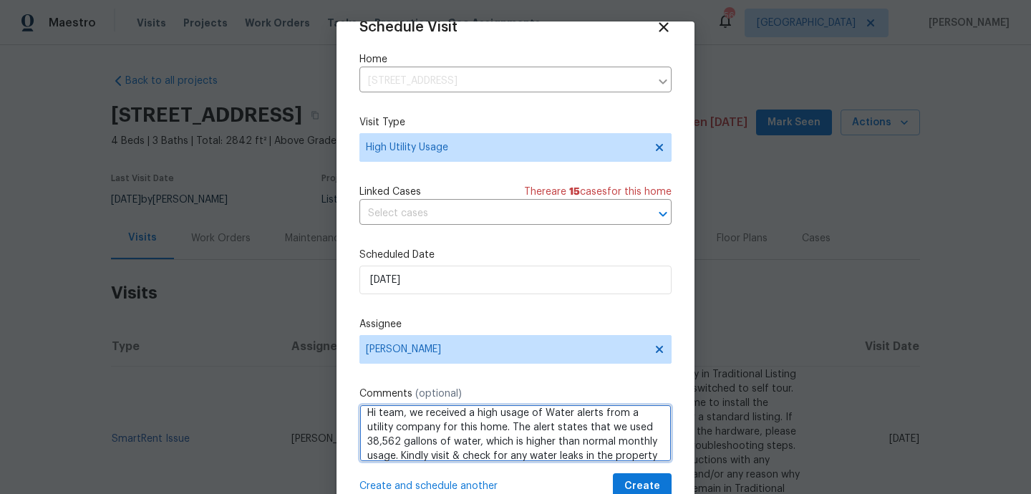
scroll to position [16, 0]
type textarea "Hi team, we received a high usage of Water alerts from a utility company for th…"
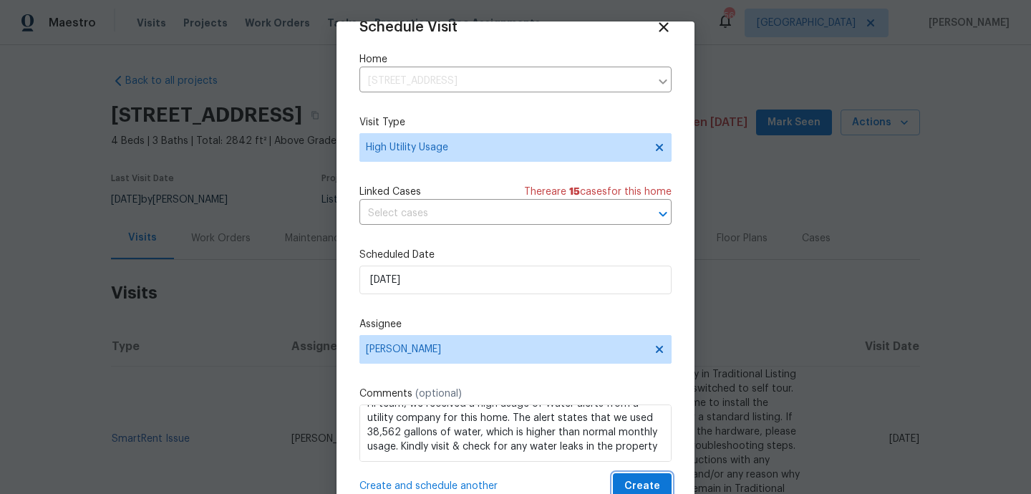
click at [630, 485] on span "Create" at bounding box center [643, 487] width 36 height 18
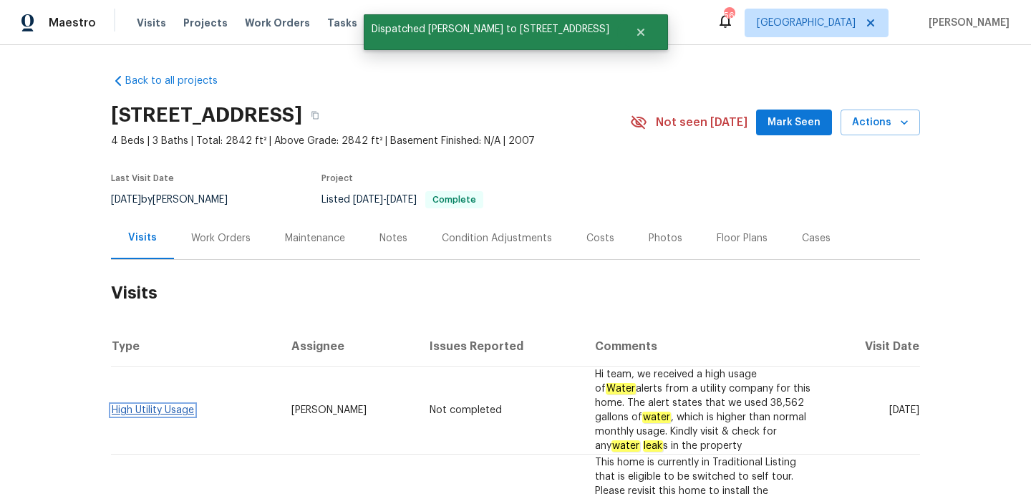
click at [157, 405] on link "High Utility Usage" at bounding box center [153, 410] width 82 height 10
